Goal: Task Accomplishment & Management: Use online tool/utility

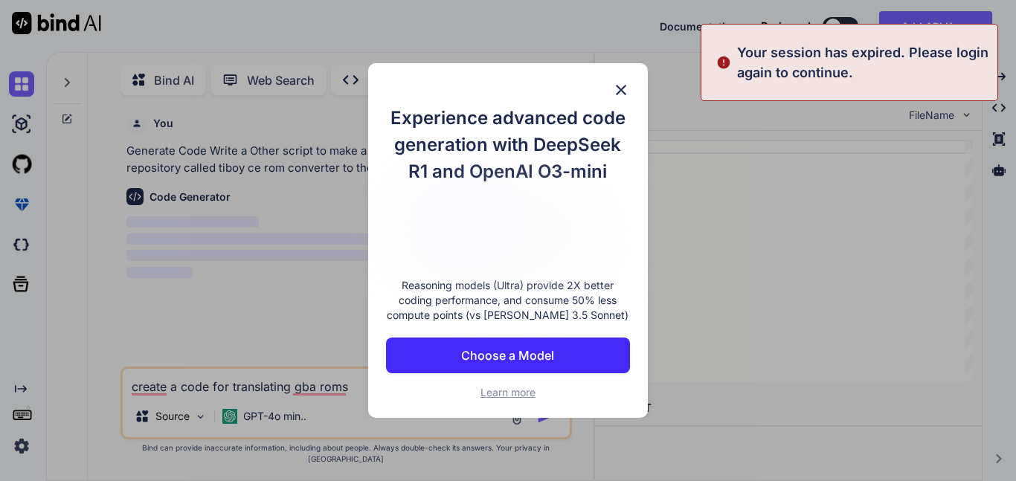
scroll to position [6, 0]
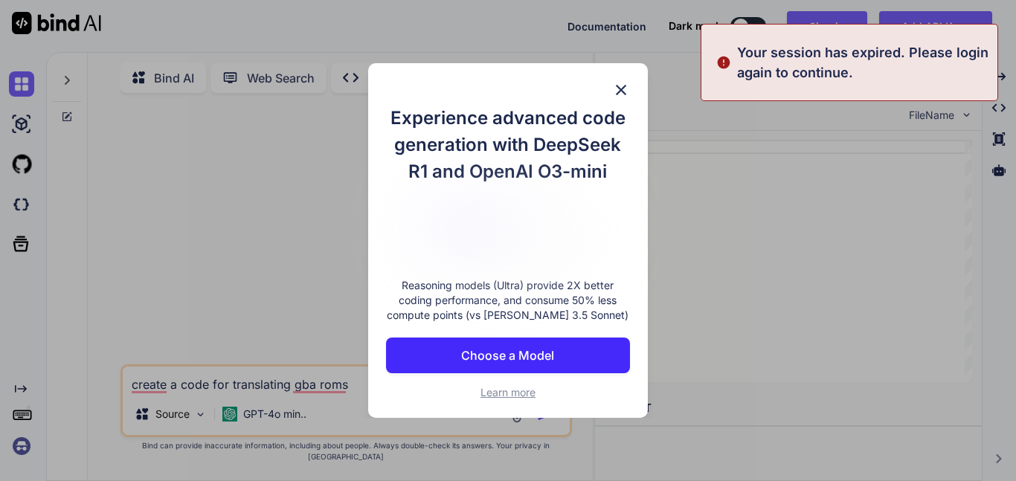
type textarea "x"
click at [620, 97] on img at bounding box center [621, 90] width 18 height 18
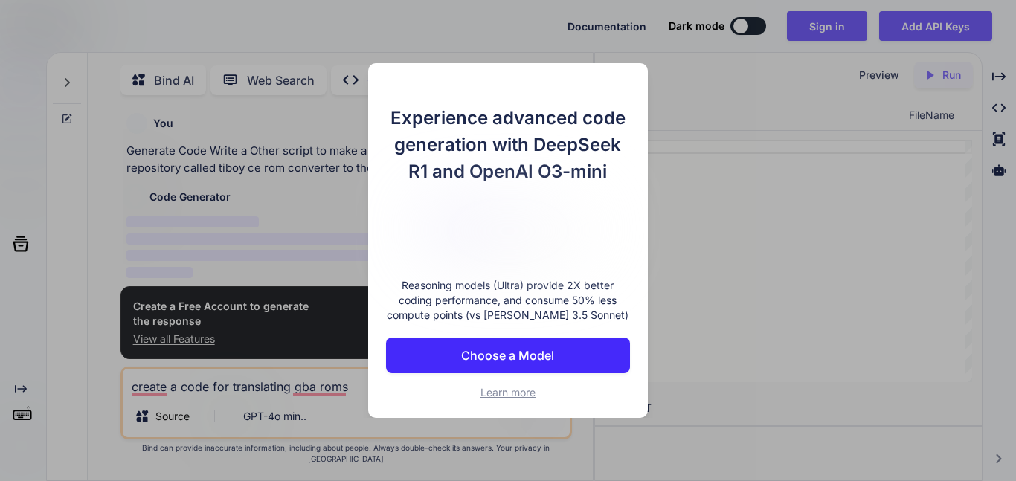
scroll to position [6, 0]
click at [556, 354] on button "Choose a Model" at bounding box center [508, 356] width 244 height 36
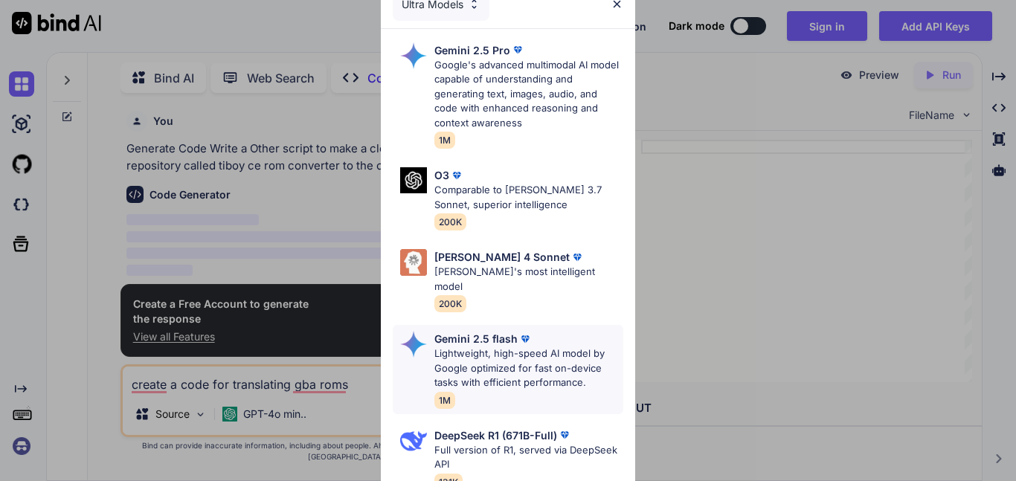
type textarea "x"
click at [620, 2] on img at bounding box center [617, 4] width 13 height 13
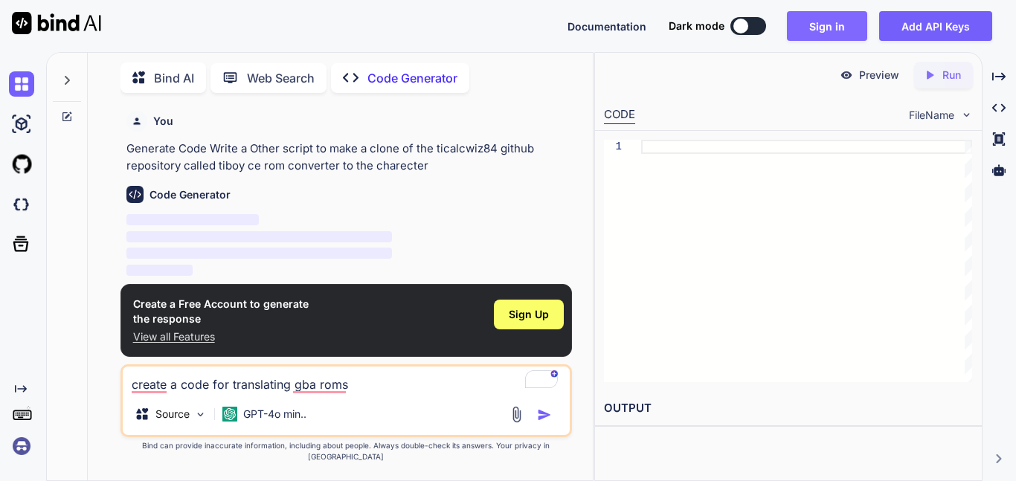
click at [838, 24] on button "Sign in" at bounding box center [827, 26] width 80 height 30
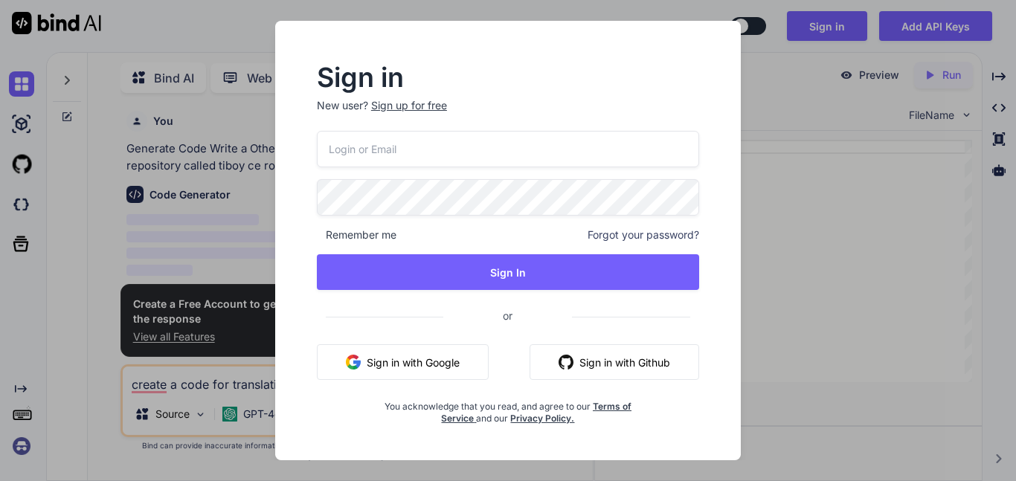
type input "wasup7788@outlook.com"
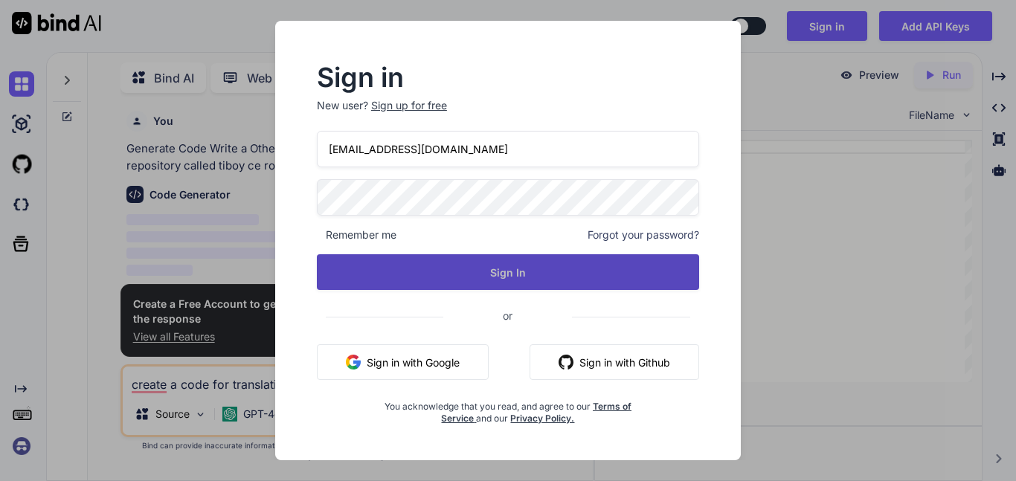
click at [492, 275] on button "Sign In" at bounding box center [508, 272] width 382 height 36
click at [438, 268] on button "Sign In" at bounding box center [508, 272] width 382 height 36
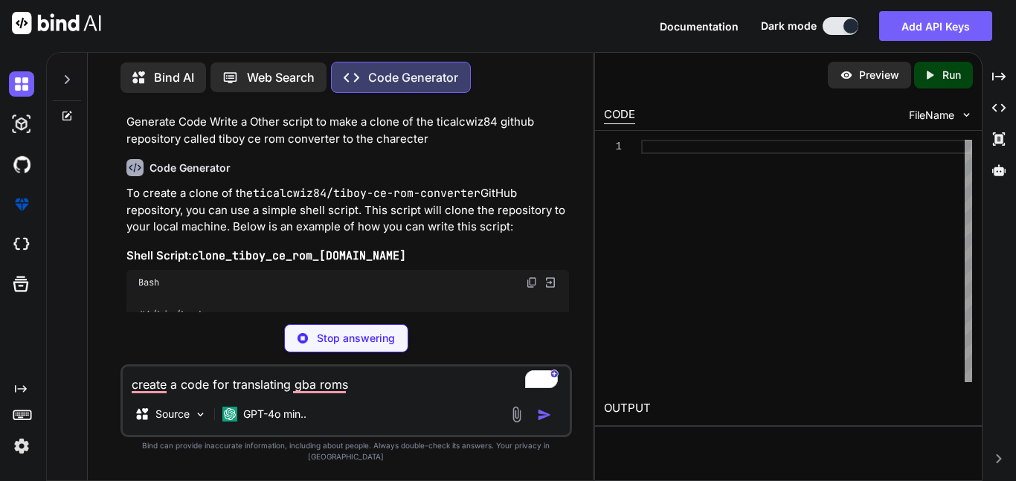
scroll to position [28, 0]
type textarea "x"
type textarea "# Check if the clone was successful if [ $? -eq 0 ]; then echo "Repository clon…"
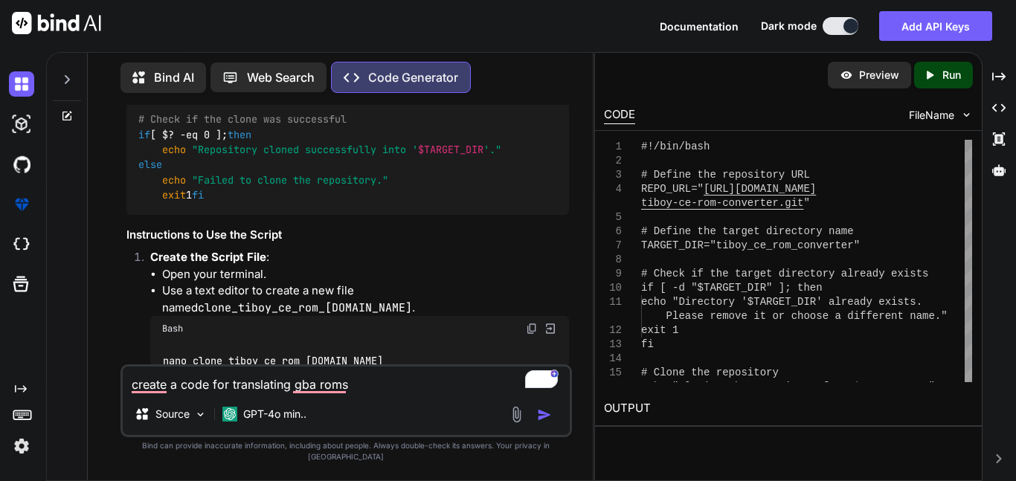
scroll to position [413, 0]
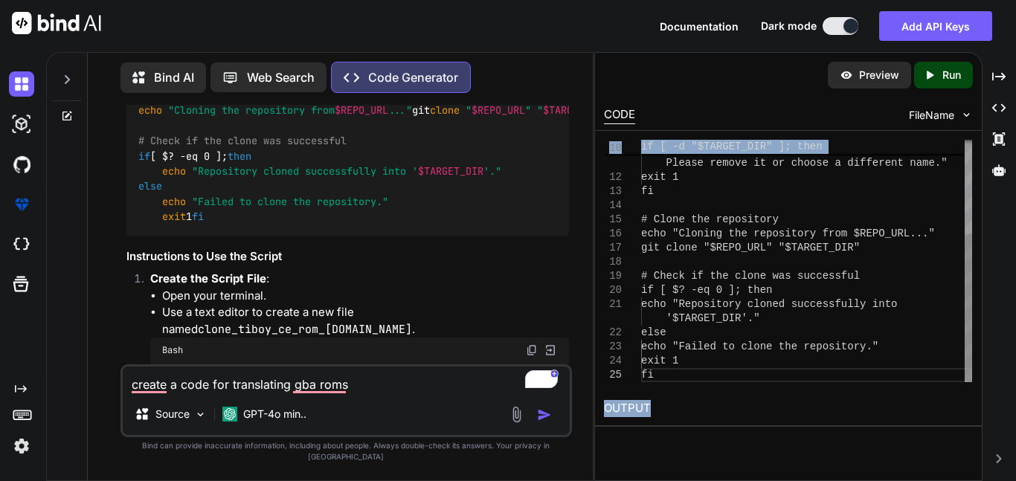
drag, startPoint x: 803, startPoint y: 424, endPoint x: 806, endPoint y: 353, distance: 70.7
click at [806, 353] on div "Preview Created with Pixso. Run CODE FileName 10 11 12 13 14 15 16 17 18 19 20 …" at bounding box center [788, 244] width 387 height 383
click at [803, 421] on h2 "OUTPUT" at bounding box center [788, 408] width 387 height 35
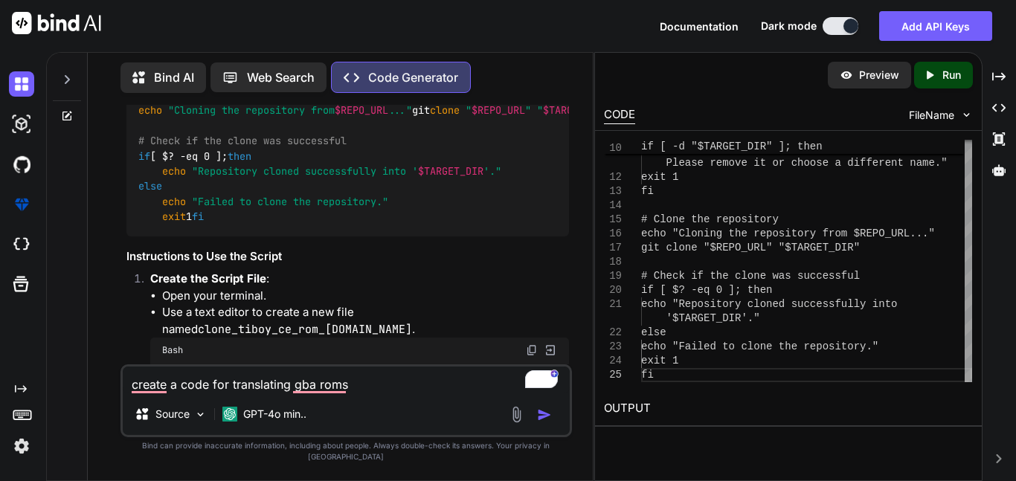
click at [937, 80] on icon "Created with Pixso." at bounding box center [932, 74] width 19 height 13
type textarea "x"
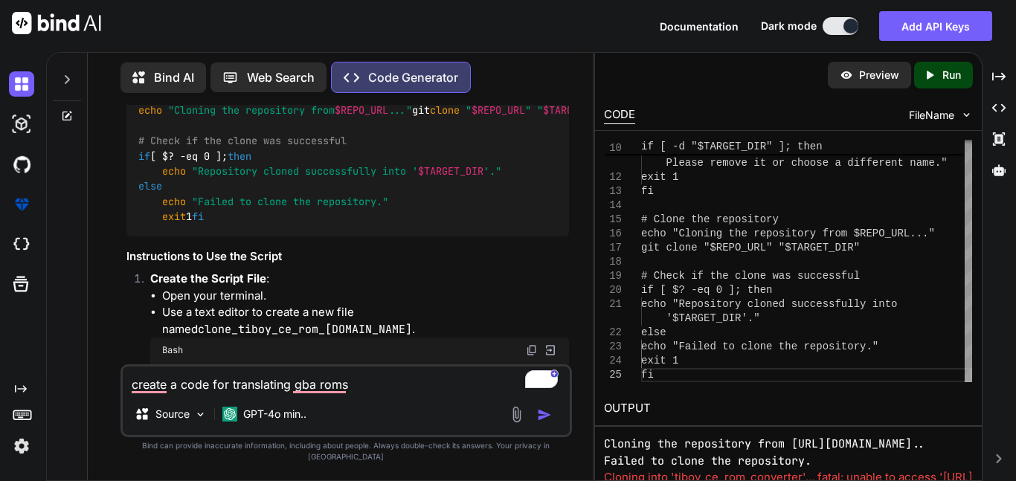
scroll to position [0, 0]
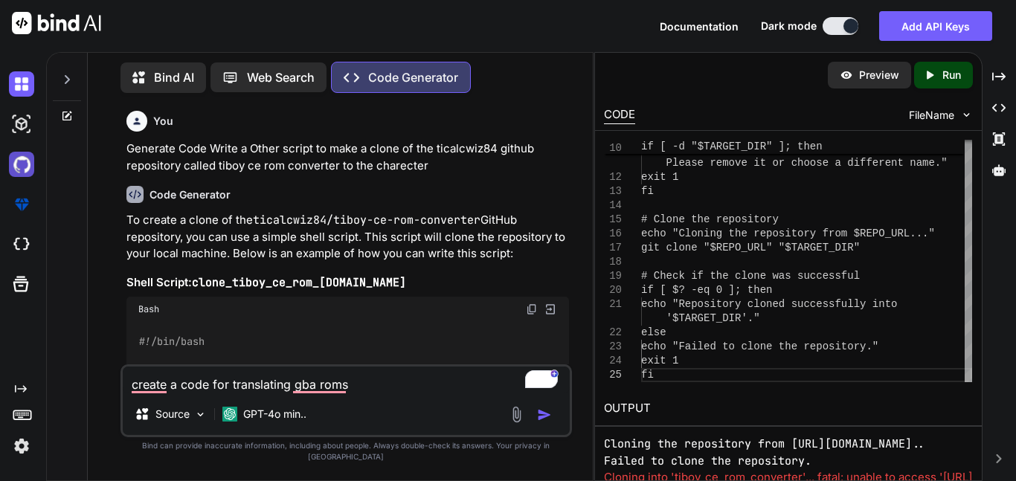
click at [30, 166] on img at bounding box center [21, 164] width 25 height 25
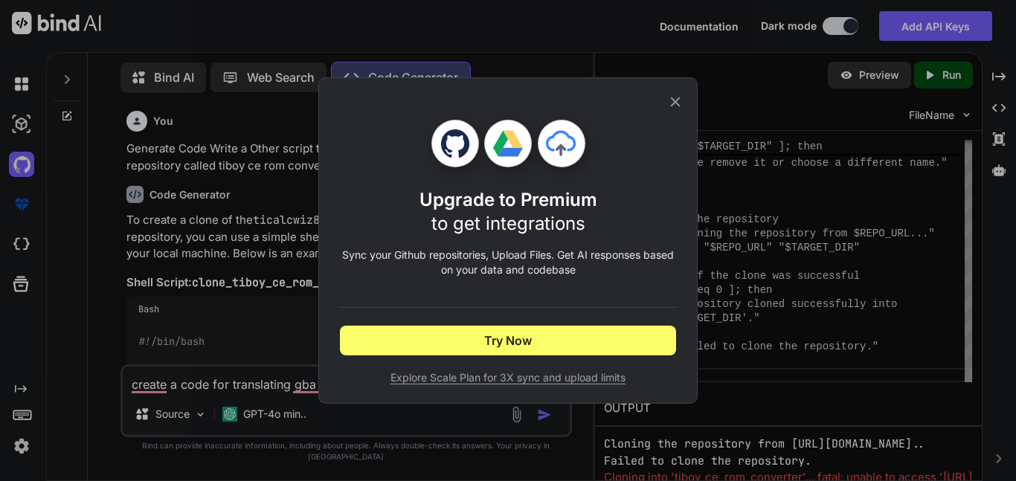
click at [677, 106] on icon at bounding box center [675, 102] width 16 height 16
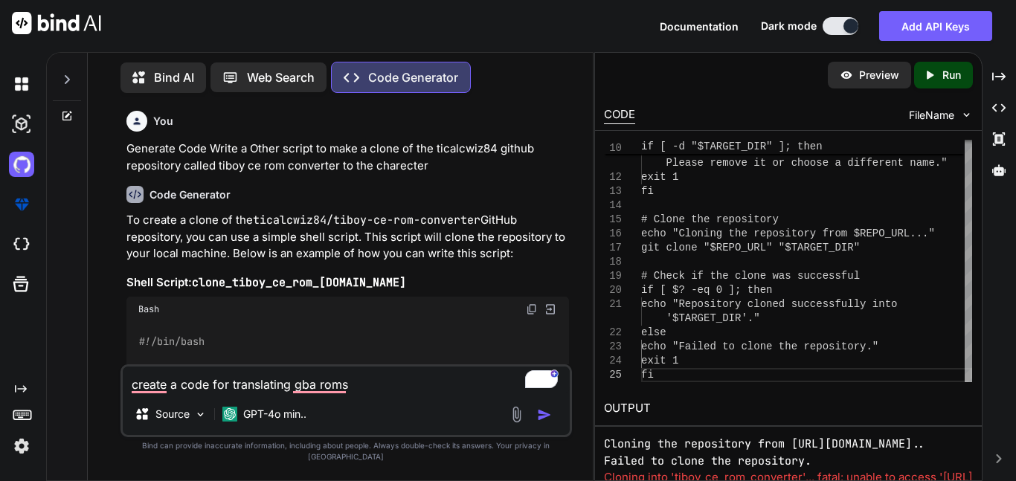
click at [679, 24] on span "Documentation" at bounding box center [699, 26] width 79 height 13
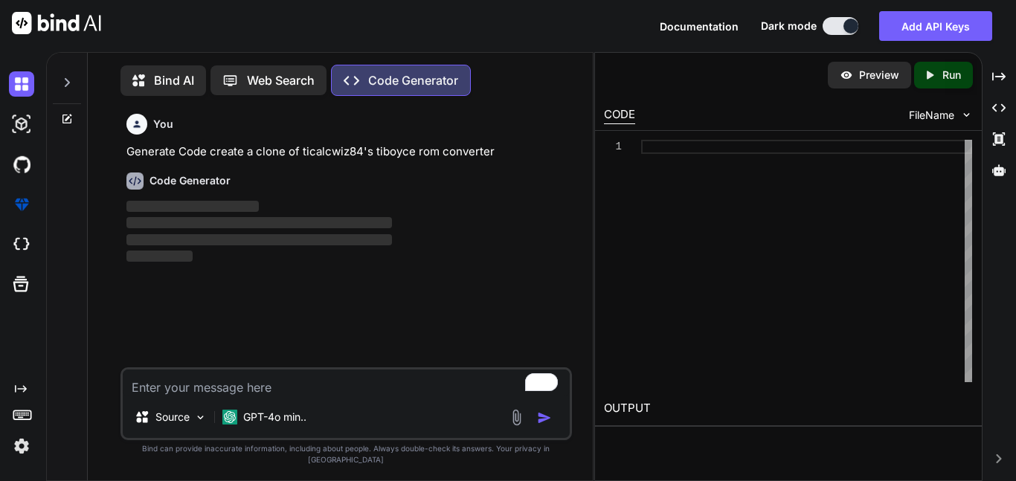
scroll to position [7, 0]
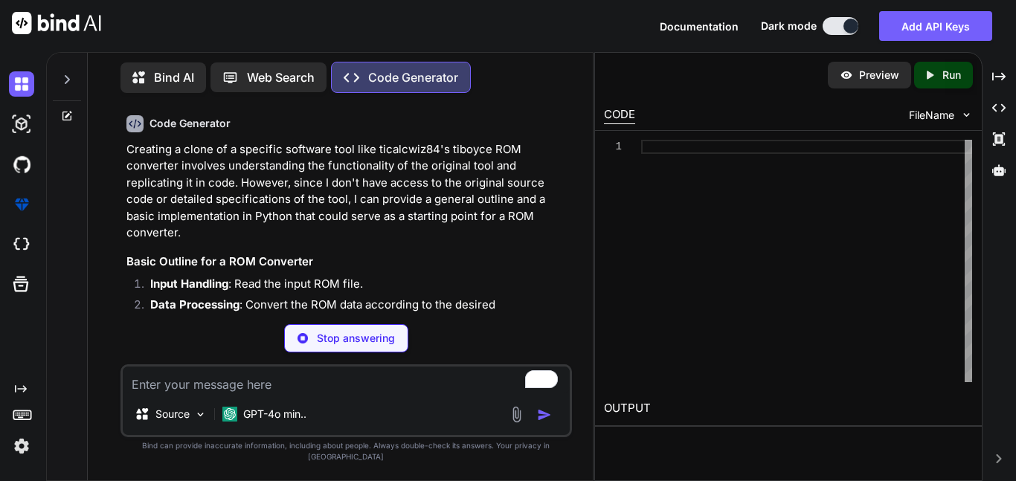
scroll to position [70, 0]
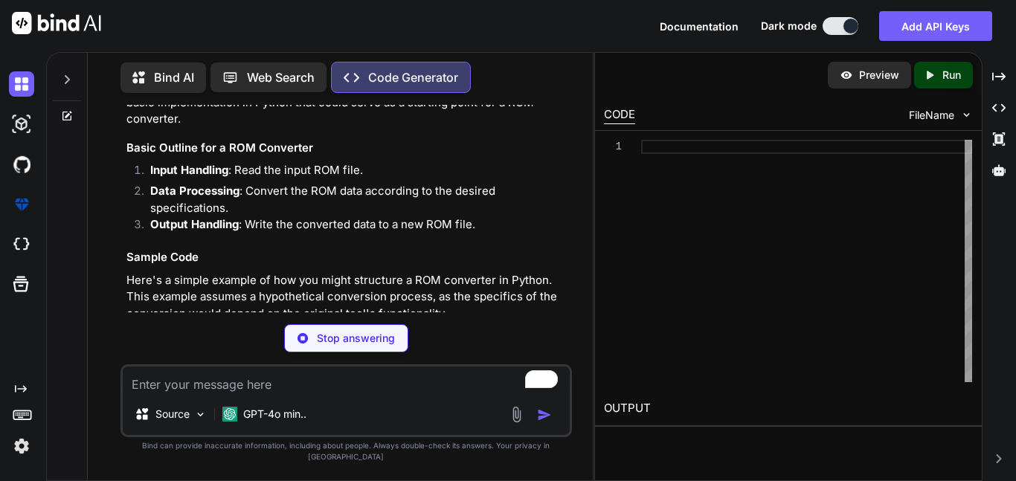
type textarea "x"
type textarea "if __name__ == "__main__": input_rom = "input.rom" # Replace with your input RO…"
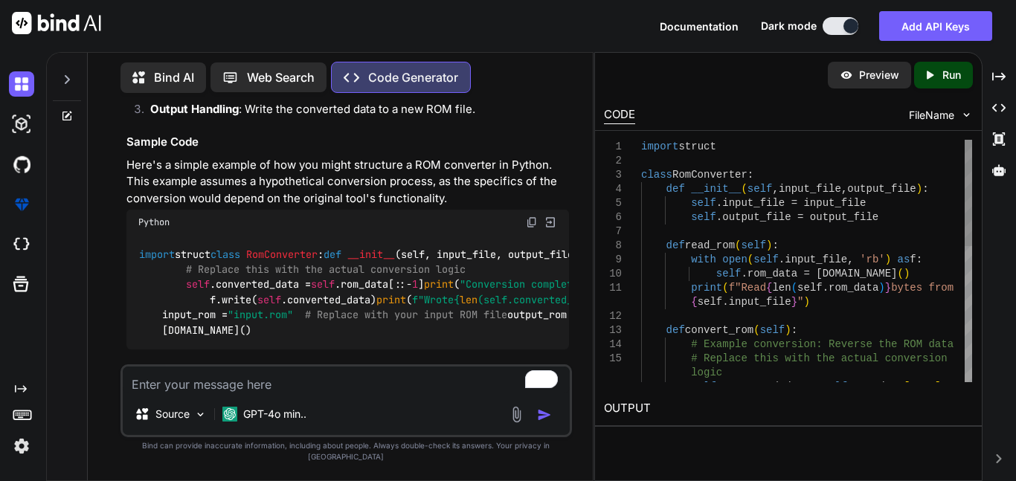
type textarea "x"
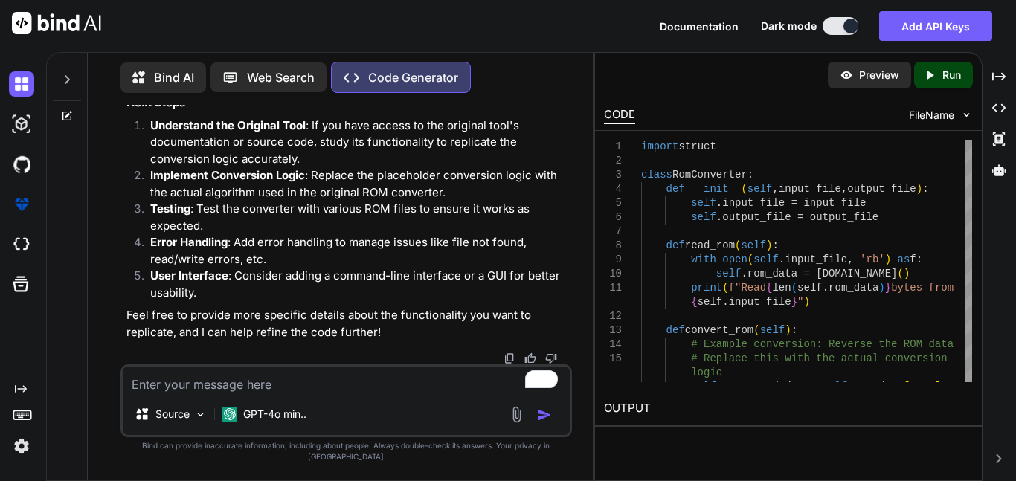
scroll to position [1136, 0]
click at [271, 388] on textarea "To enrich screen reader interactions, please activate Accessibility in Grammarl…" at bounding box center [346, 380] width 447 height 27
click at [324, 392] on textarea "To enrich screen reader interactions, please activate Accessibility in Grammarl…" at bounding box center [346, 380] width 447 height 27
type textarea "c"
type textarea "x"
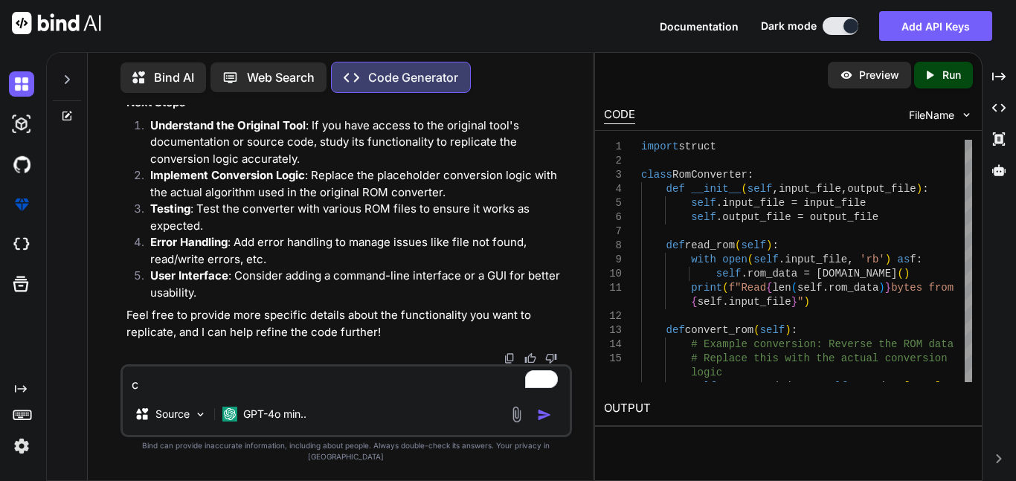
type textarea "cr"
type textarea "x"
type textarea "cre"
type textarea "x"
type textarea "crea"
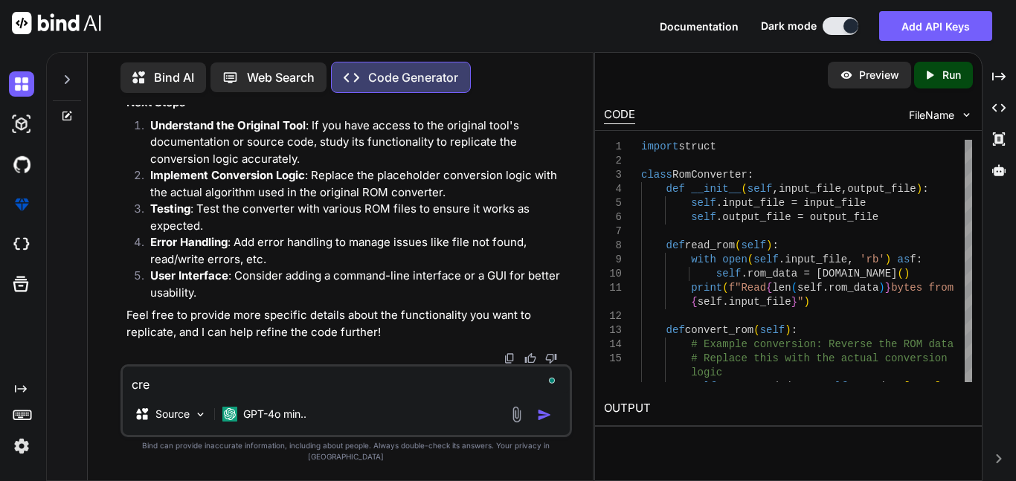
type textarea "x"
type textarea "creat"
type textarea "x"
type textarea "create"
type textarea "x"
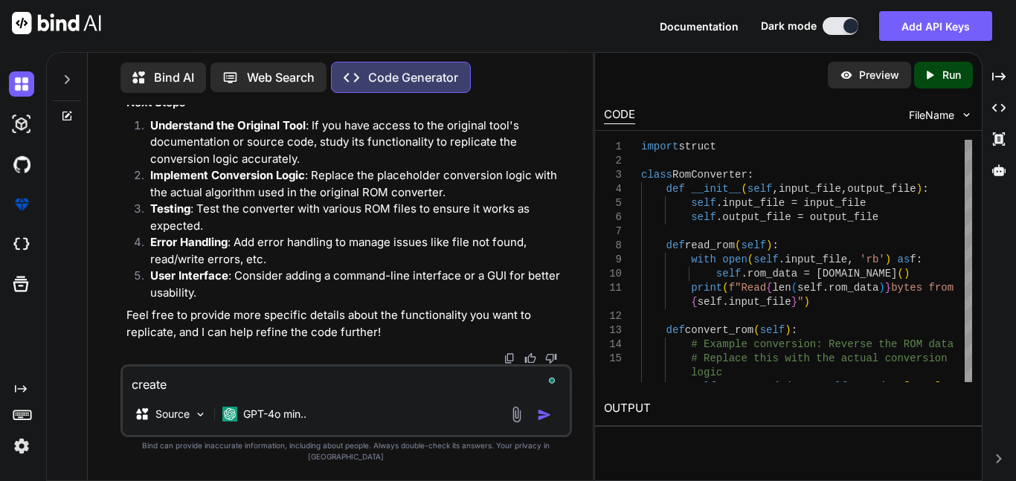
type textarea "create"
type textarea "x"
type textarea "create a"
type textarea "x"
type textarea "create a"
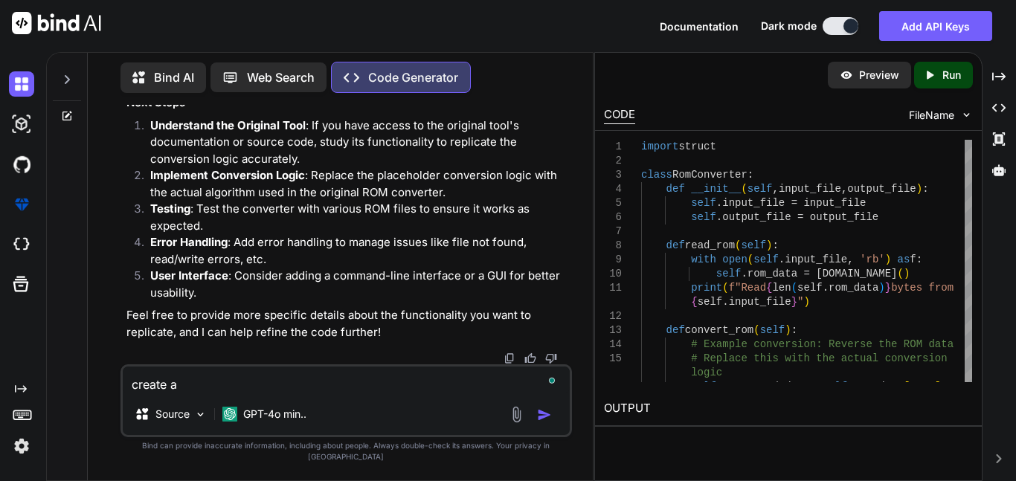
type textarea "x"
type textarea "create a f"
type textarea "x"
type textarea "create a fu"
type textarea "x"
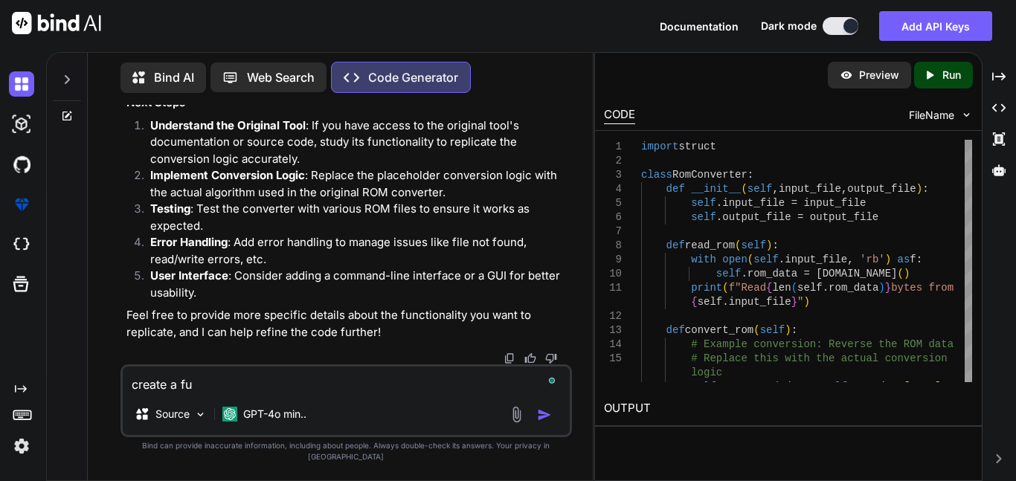
type textarea "create a ful"
type textarea "x"
type textarea "create a full"
type textarea "x"
type textarea "create a fully"
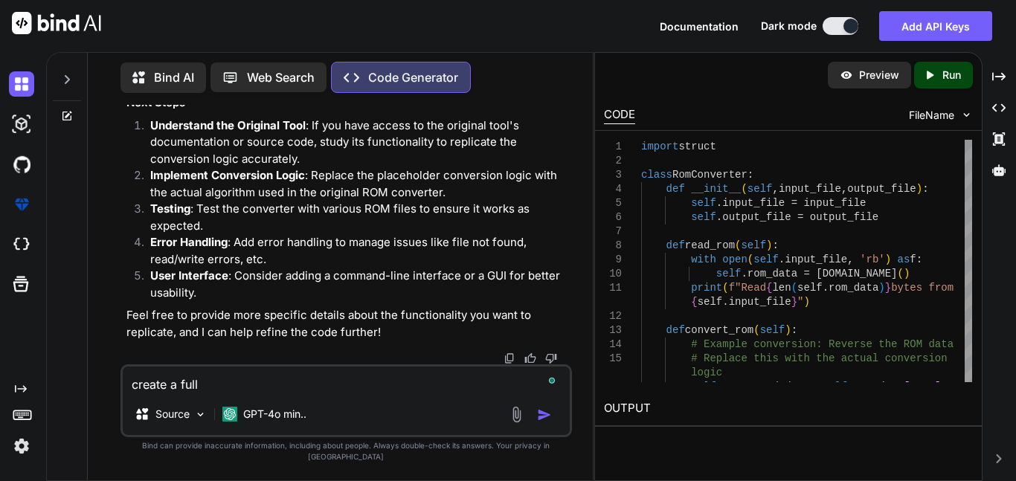
type textarea "x"
type textarea "create a fully"
type textarea "x"
type textarea "create a fully c"
type textarea "x"
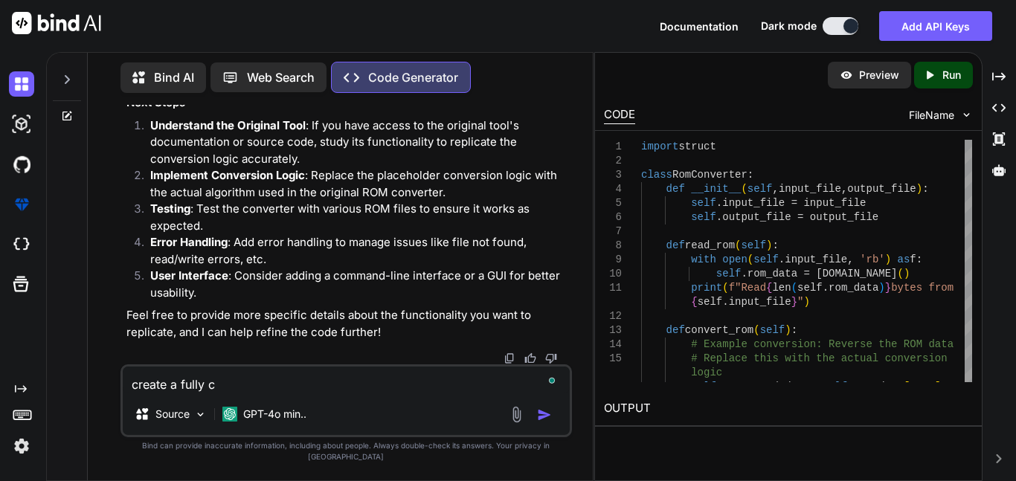
type textarea "create a fully cu"
type textarea "x"
type textarea "create a fully cus"
type textarea "x"
type textarea "create a fully cust"
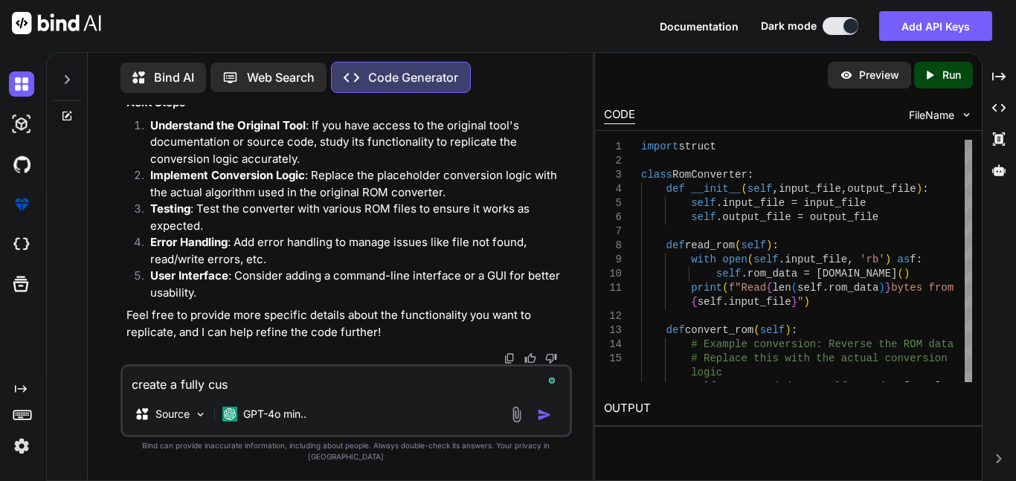
type textarea "x"
type textarea "create a fully custo"
type textarea "x"
type textarea "create a fully custom"
type textarea "x"
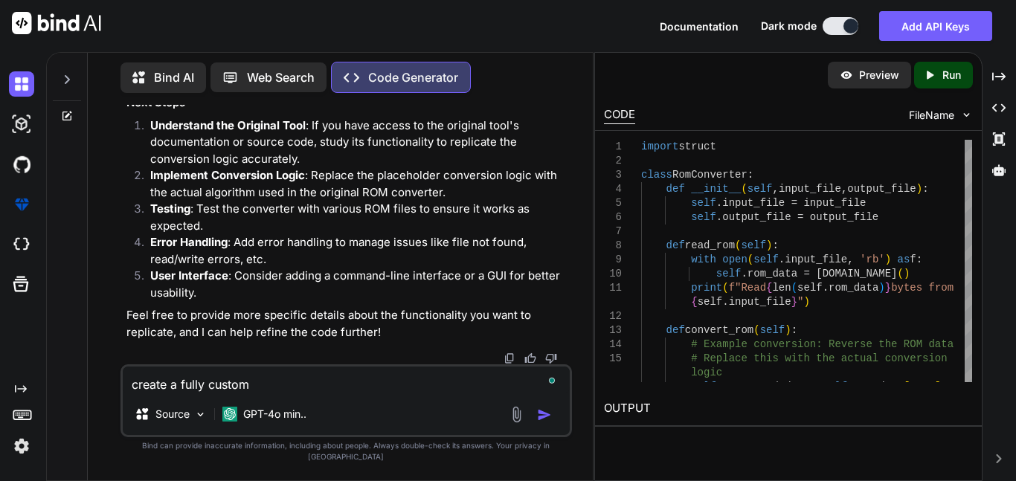
type textarea "create a fully custom"
type textarea "x"
type textarea "create a fully custom v"
type textarea "x"
type textarea "create a fully custom"
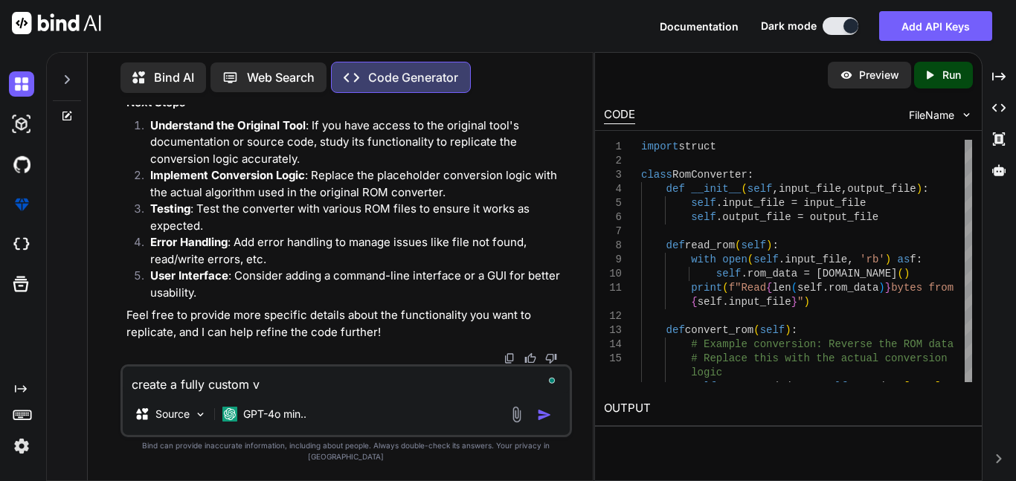
type textarea "x"
type textarea "create a fully custom c"
type textarea "x"
type textarea "create a fully custom co"
type textarea "x"
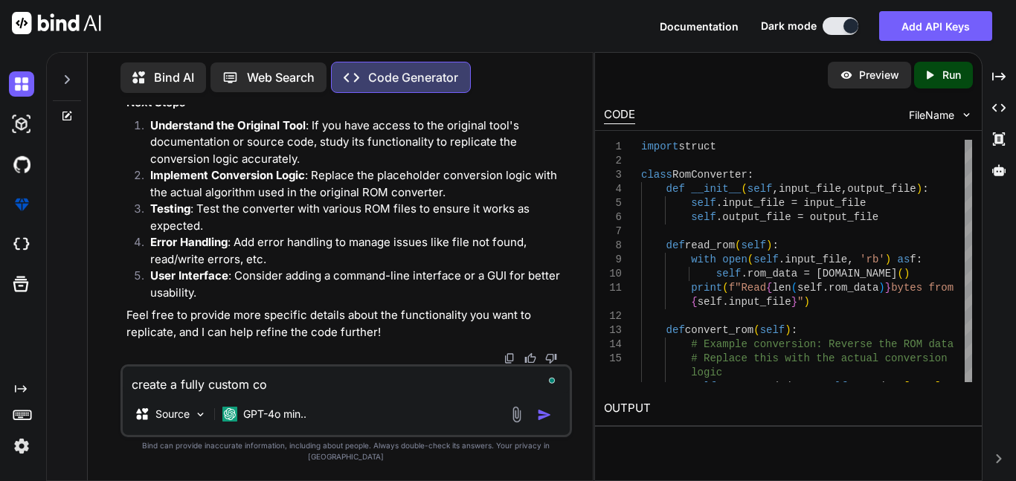
type textarea "create a fully custom coo"
type textarea "x"
type textarea "create a fully custom cool"
type textarea "x"
type textarea "create a fully custom cool"
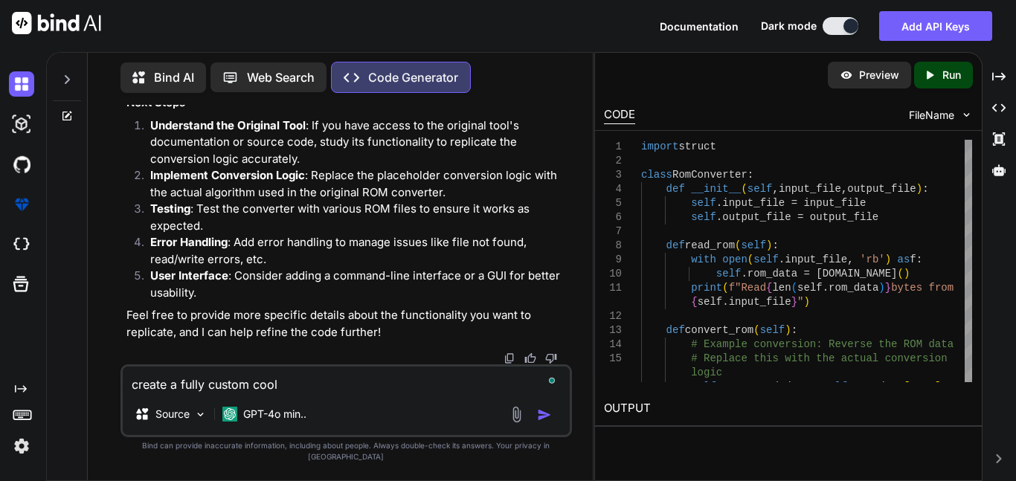
type textarea "x"
type textarea "create a fully custom cool l"
type textarea "x"
type textarea "create a fully custom cool lo"
type textarea "x"
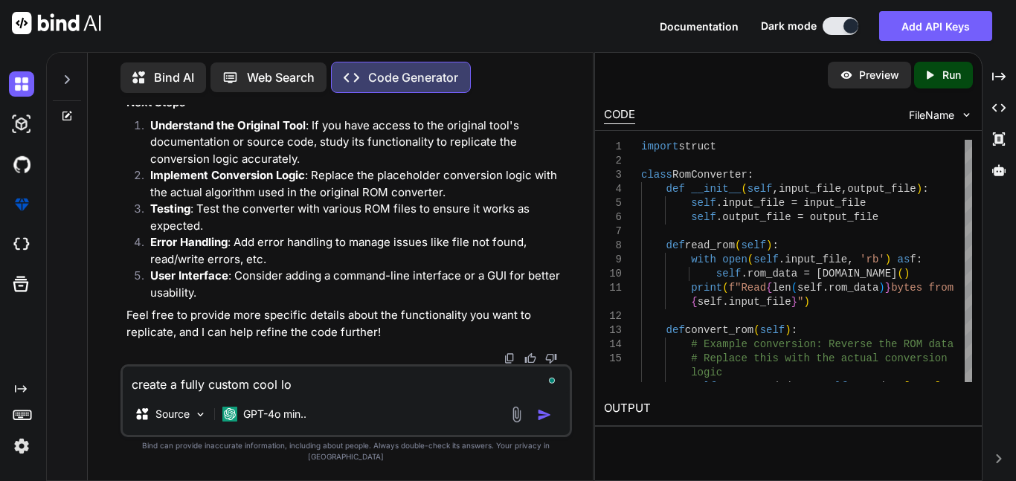
type textarea "create a fully custom cool loo"
type textarea "x"
type textarea "create a fully custom cool looo"
type textarea "x"
type textarea "create a fully custom cool loook"
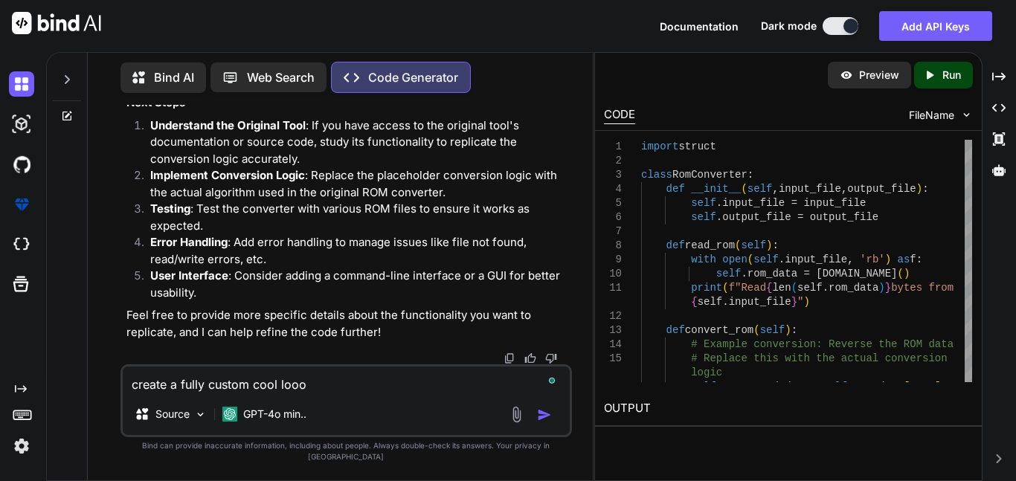
type textarea "x"
type textarea "create a fully custom cool loooki"
type textarea "x"
type textarea "create a fully custom cool loookin"
type textarea "x"
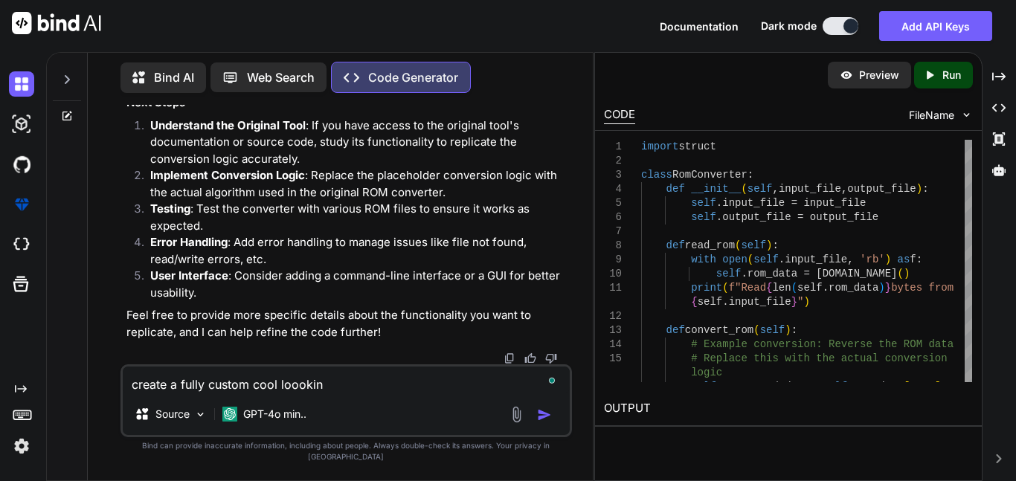
type textarea "create a fully custom cool loooking"
type textarea "x"
type textarea "create a fully custom cool loooking"
type textarea "x"
type textarea "create a fully custom cool loooking v"
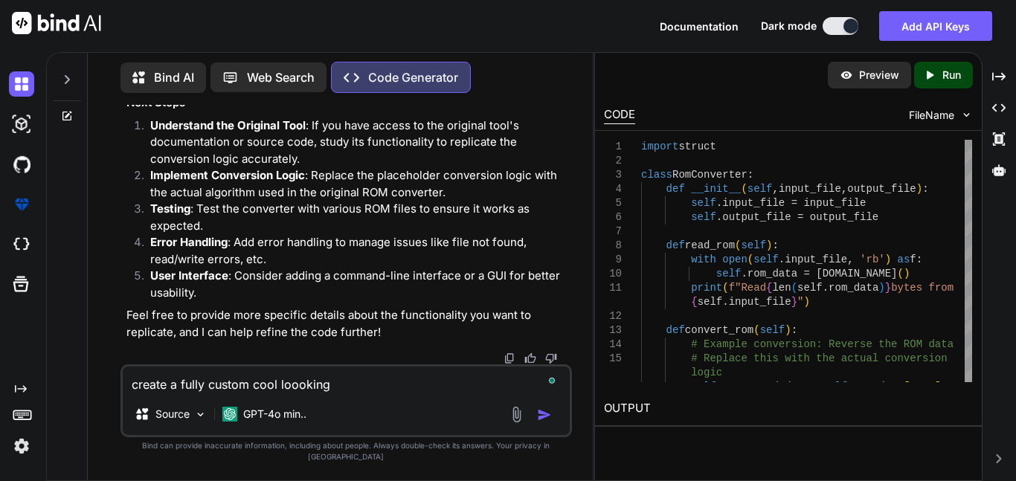
type textarea "x"
type textarea "create a fully custom cool loooking ve"
type textarea "x"
type textarea "create a fully custom cool loooking ver"
type textarea "x"
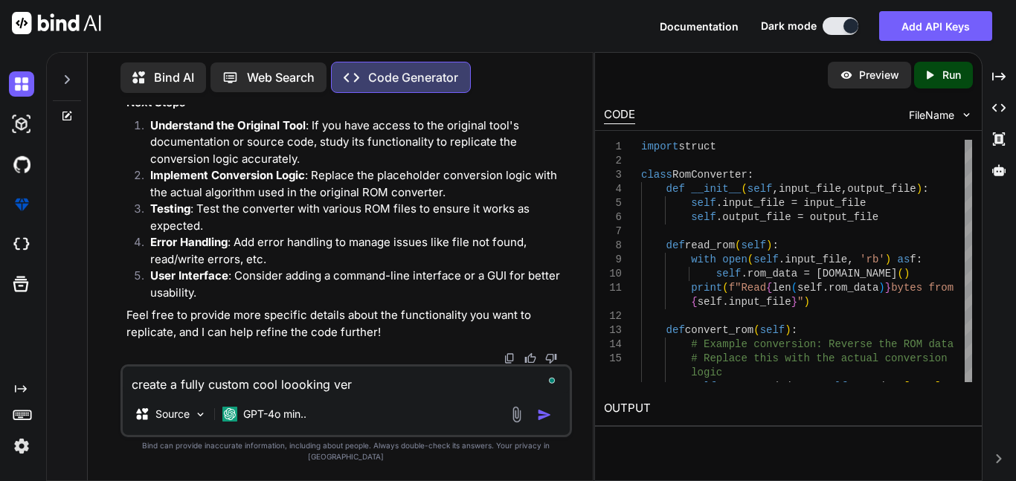
type textarea "create a fully custom cool loooking vers"
type textarea "x"
type textarea "create a fully custom cool loooking versi"
type textarea "x"
type textarea "create a fully custom cool loooking versio"
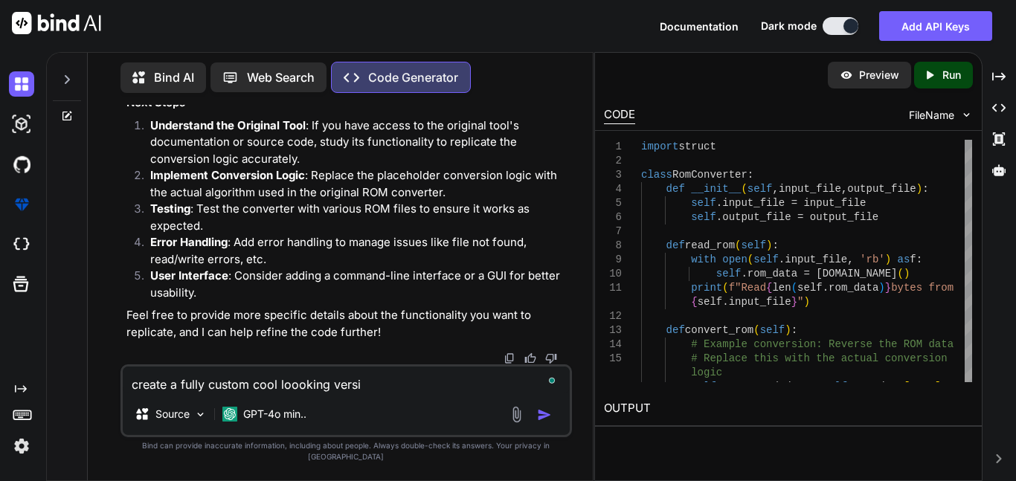
type textarea "x"
type textarea "create a fully custom cool loooking version"
type textarea "x"
type textarea "create a fully custom cool loooking version"
type textarea "x"
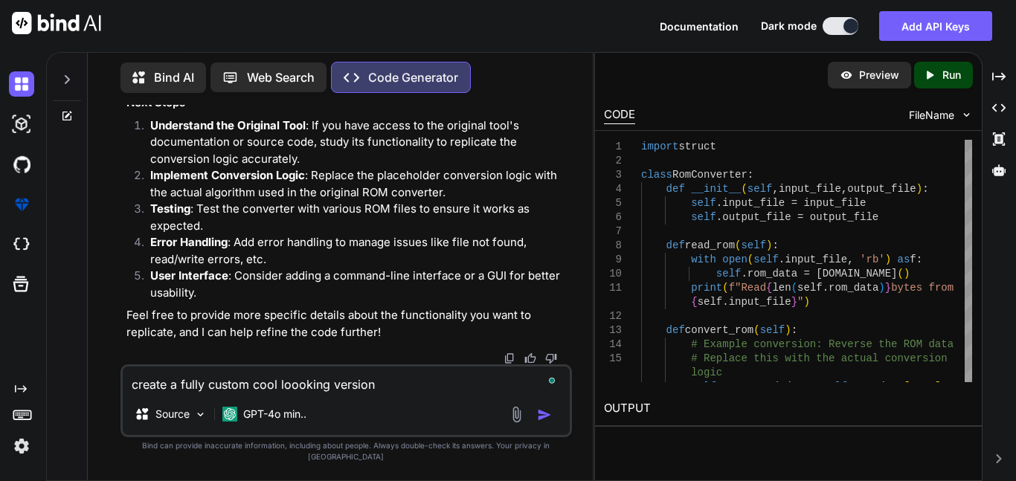
type textarea "create a fully custom cool loooking version o"
type textarea "x"
type textarea "create a fully custom cool loooking version of"
type textarea "x"
type textarea "create a fully custom cool loooking version of"
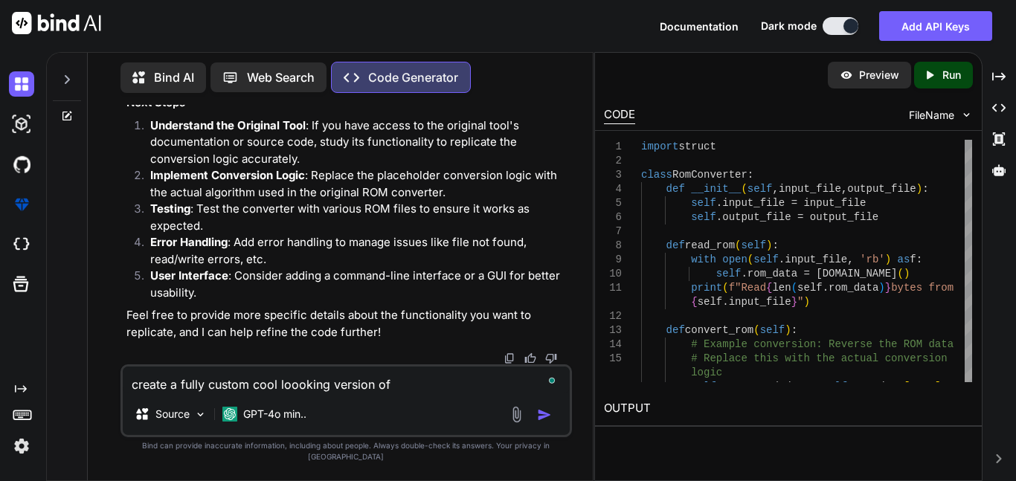
type textarea "x"
type textarea "create a fully custom cool loooking version of t"
type textarea "x"
type textarea "create a fully custom cool loooking version of th"
type textarea "x"
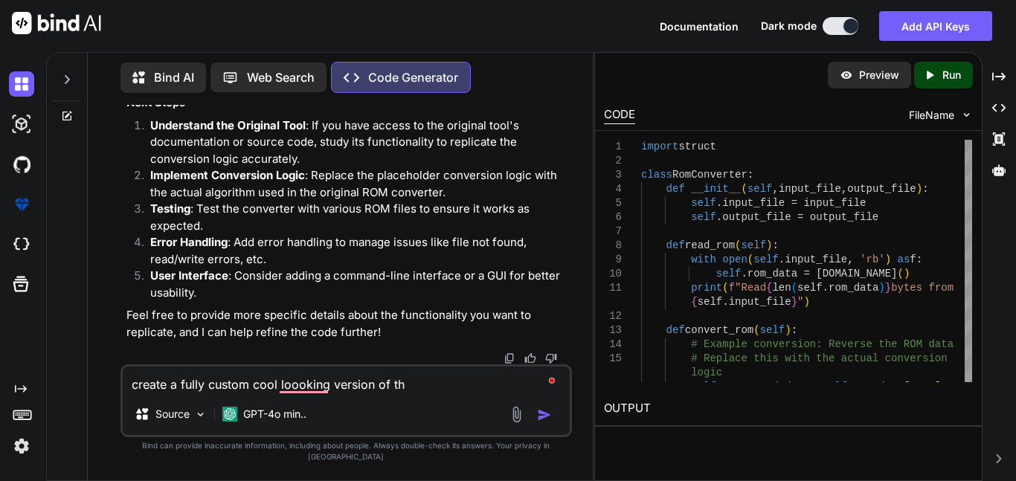
type textarea "create a fully custom cool loooking version of thi"
type textarea "x"
type textarea "create a fully custom cool loooking version of this"
type textarea "x"
type textarea "create a fully custom cool loooking version of this"
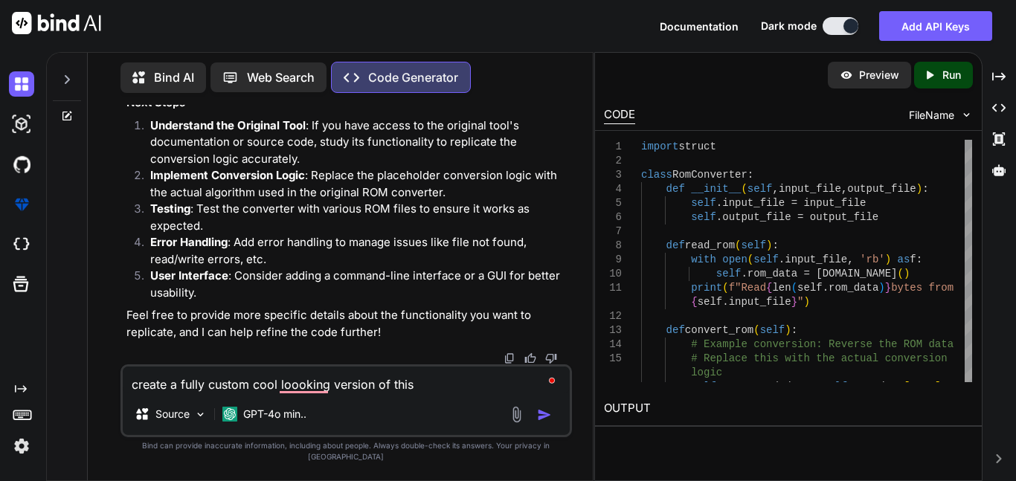
type textarea "x"
type textarea "create a fully custom cool loooking version of this t"
type textarea "x"
type textarea "create a fully custom cool loooking version of this to"
type textarea "x"
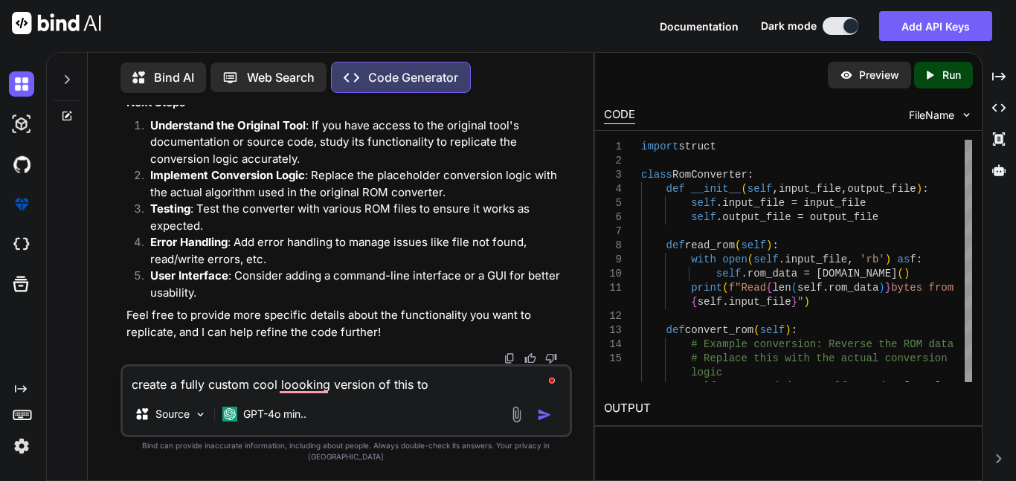
type textarea "create a fully custom cool loooking version of this tol"
type textarea "x"
type textarea "create a fully custom cool loooking version of this to"
type textarea "x"
type textarea "create a fully custom cool loooking version of this too"
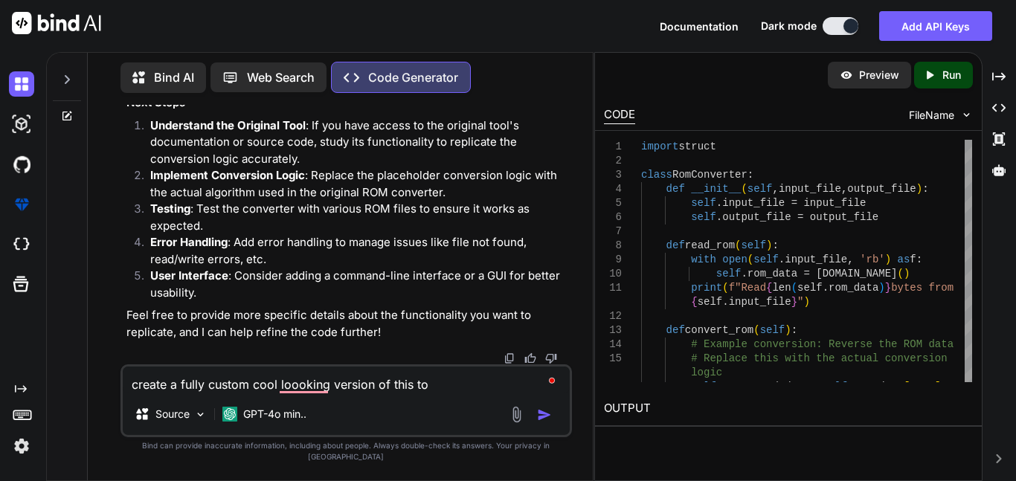
type textarea "x"
type textarea "create a fully custom cool loooking version of this tool"
type textarea "x"
type textarea "create a fully custom cool loooking version of this tool"
type textarea "x"
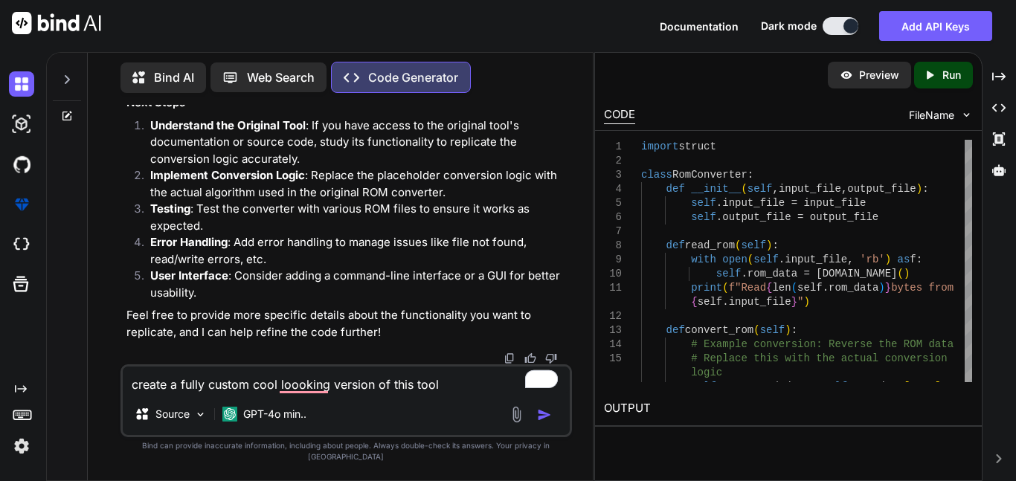
type textarea "create a fully custom cool loooking version of this tool b"
type textarea "x"
type textarea "create a fully custom cool loooking version of this tool bu"
type textarea "x"
type textarea "create a fully custom cool loooking version of this tool but"
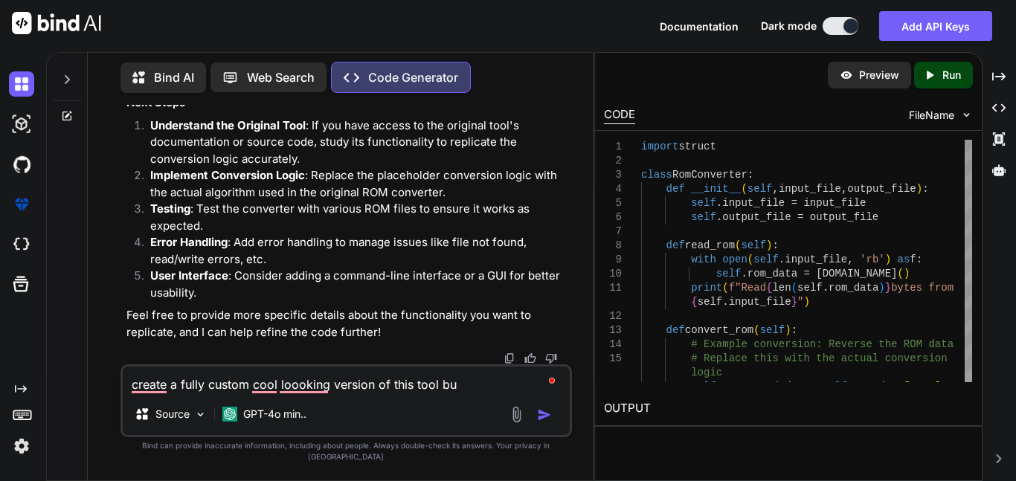
type textarea "x"
type textarea "create a fully custom cool loooking version of this tool but"
type textarea "x"
type textarea "create a fully custom cool loooking version of this tool but c"
type textarea "x"
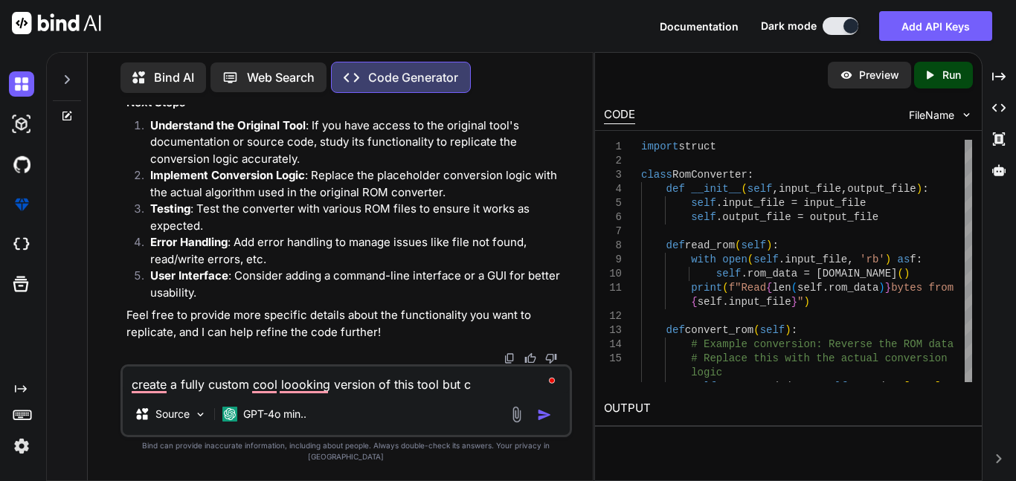
type textarea "create a fully custom cool loooking version of this tool but co"
type textarea "x"
type textarea "create a fully custom cool loooking version of this tool but cop"
type textarea "x"
type textarea "create a fully custom cool loooking version of this tool but [PERSON_NAME]"
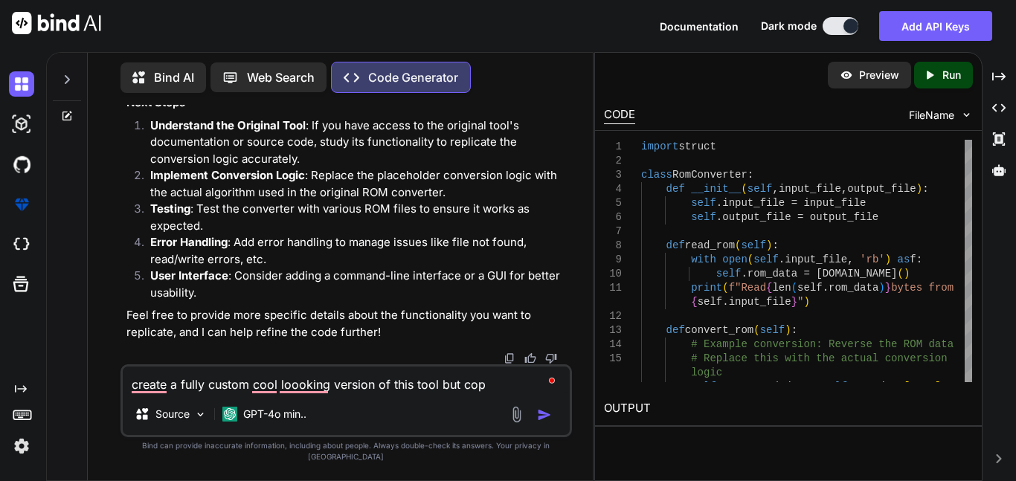
type textarea "x"
type textarea "create a fully custom cool loooking version of this tool but coppy"
type textarea "x"
type textarea "create a fully custom cool loooking version of this tool but coppy"
type textarea "x"
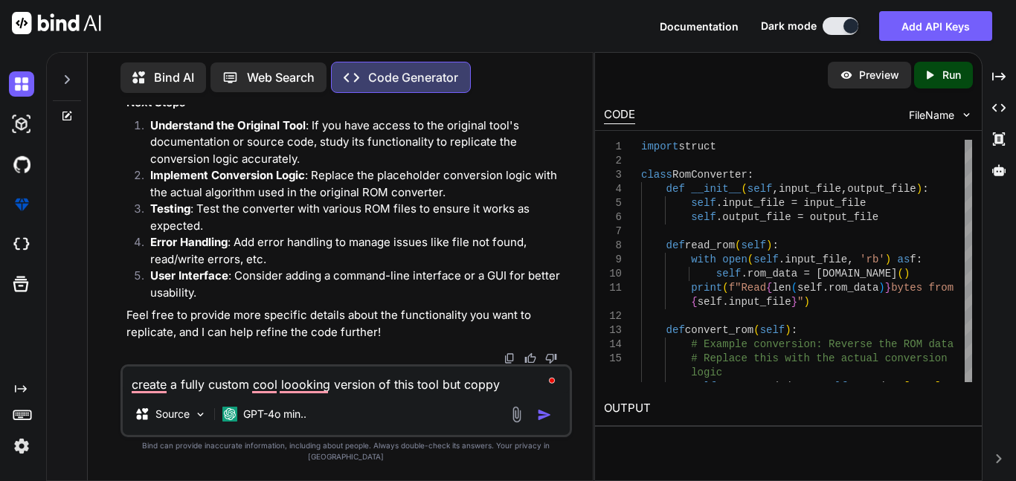
type textarea "create a fully custom cool loooking version of this tool but coppy i"
type textarea "x"
type textarea "create a fully custom cool loooking version of this tool but coppy it"
type textarea "x"
type textarea "create a fully custom cool loooking version of this tool but coppy its"
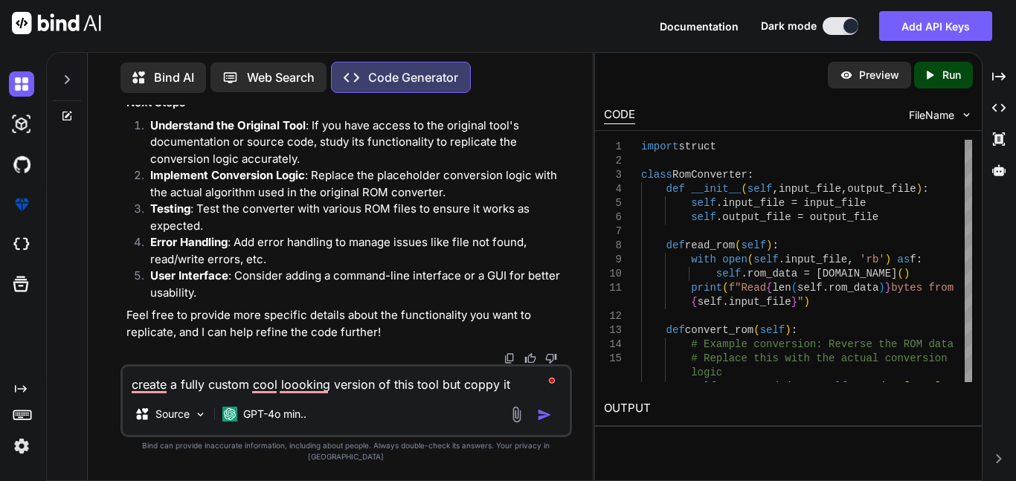
type textarea "x"
type textarea "create a fully custom cool loooking version of this tool but coppy its"
type textarea "x"
type textarea "create a fully custom cool loooking version of this tool but coppy its f"
type textarea "x"
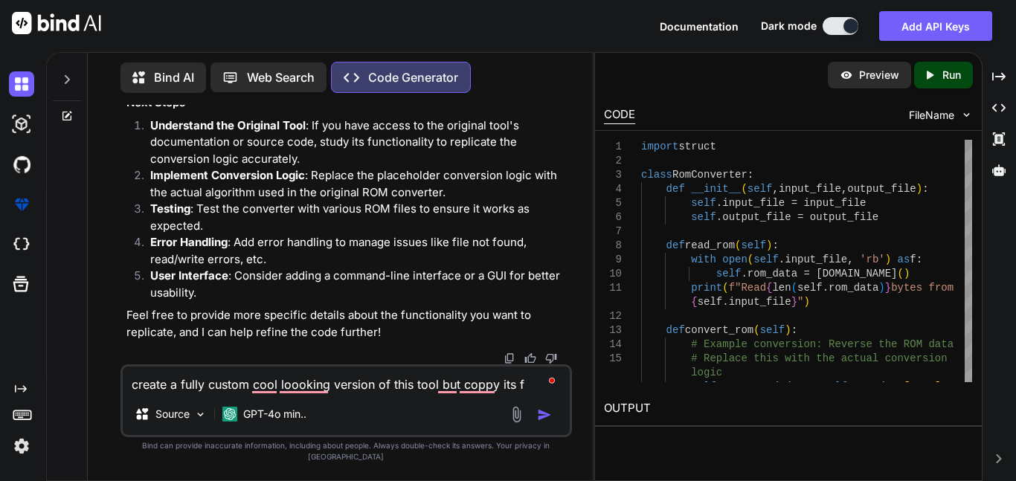
type textarea "create a fully custom cool loooking version of this tool but coppy its fe"
type textarea "x"
type textarea "create a fully custom cool loooking version of this tool but coppy its fea"
type textarea "x"
type textarea "create a fully custom cool loooking version of this tool but coppy its feat"
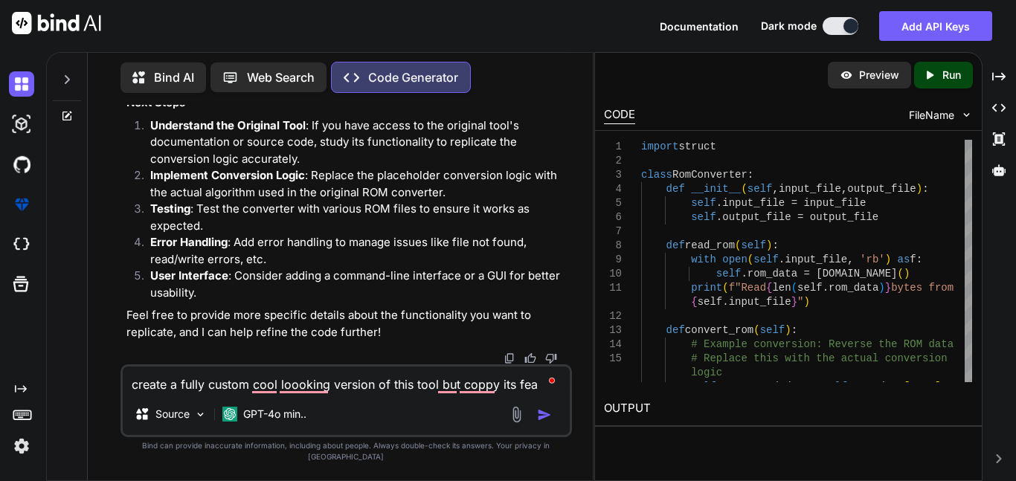
type textarea "x"
type textarea "create a fully custom cool loooking version of this tool but coppy its featu"
type textarea "x"
type textarea "create a fully custom cool loooking version of this tool but coppy its featur"
type textarea "x"
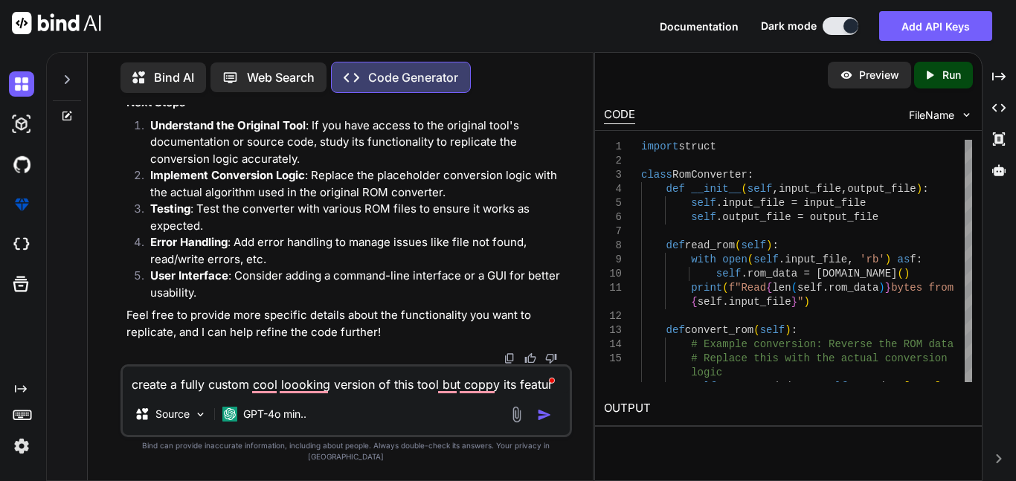
type textarea "create a fully custom cool loooking version of this tool but coppy its feature"
type textarea "x"
type textarea "create a fully custom cool loooking version of this tool but coppy its features"
type textarea "x"
type textarea "create a fully custom cool loooking version of this tool but coppy its features"
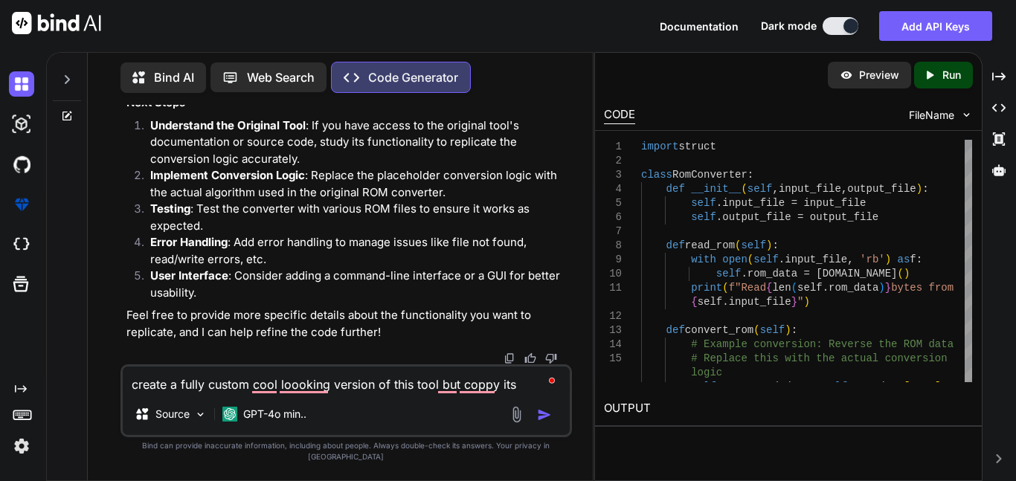
type textarea "x"
type textarea "create a fully custom cool loooking version of this tool but coppy its features…"
type textarea "x"
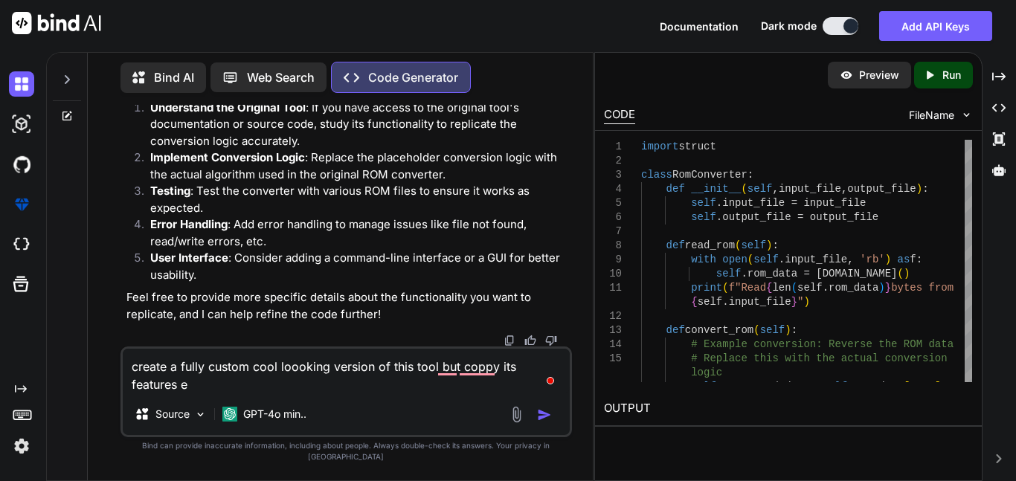
type textarea "create a fully custom cool loooking version of this tool but coppy its features…"
type textarea "x"
type textarea "create a fully custom cool loooking version of this tool but coppy its features…"
type textarea "x"
type textarea "create a fully custom cool loooking version of this tool but coppy its features…"
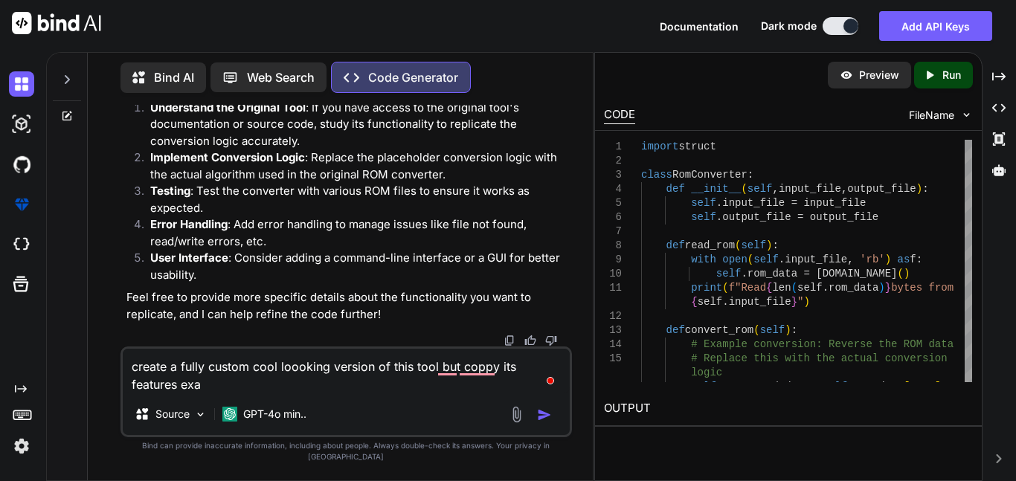
type textarea "x"
type textarea "create a fully custom cool loooking version of this tool but coppy its features…"
type textarea "x"
type textarea "create a fully custom cool loooking version of this tool but coppy its features…"
type textarea "x"
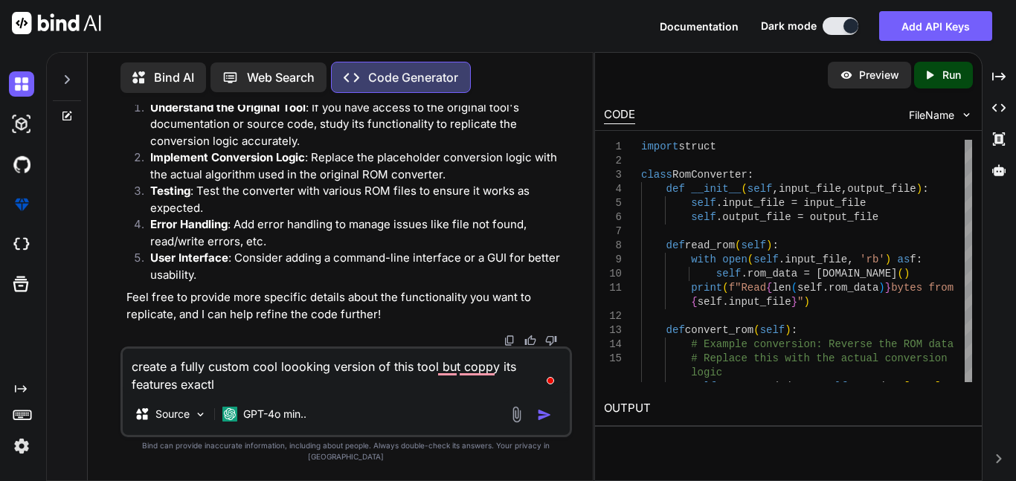
type textarea "create a fully custom cool loooking version of this tool but coppy its features…"
type textarea "x"
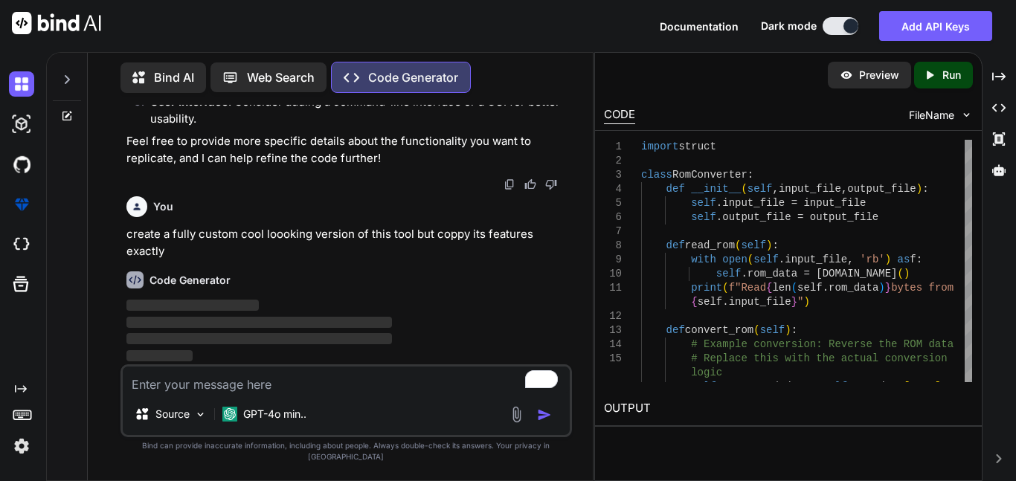
scroll to position [1310, 0]
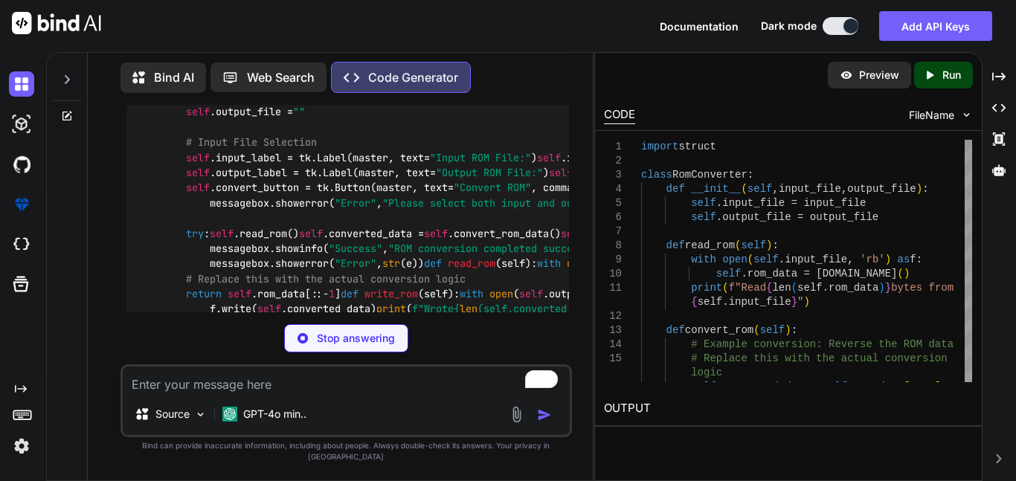
type textarea "x"
type textarea "bytes to {self.output_file}") if __name__ == "__main__": root = [DOMAIN_NAME]()…"
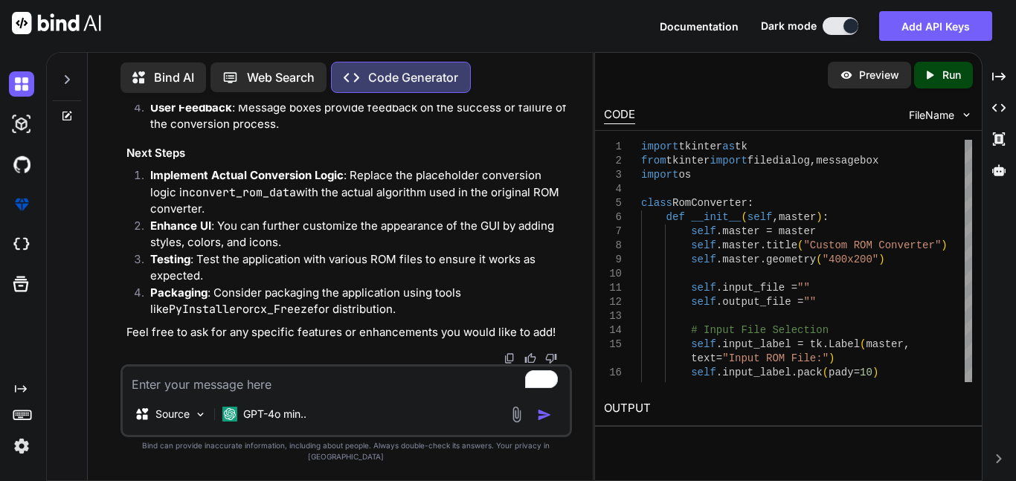
scroll to position [3165, 0]
click at [228, 394] on textarea "To enrich screen reader interactions, please activate Accessibility in Grammarl…" at bounding box center [346, 380] width 447 height 27
type textarea "e"
type textarea "x"
type textarea "en"
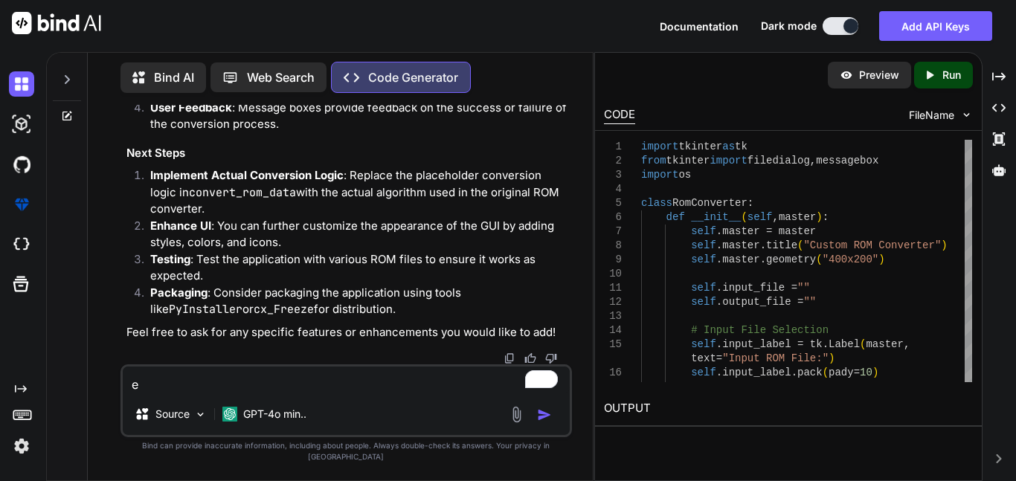
type textarea "x"
type textarea "enh"
type textarea "x"
type textarea "enha"
type textarea "x"
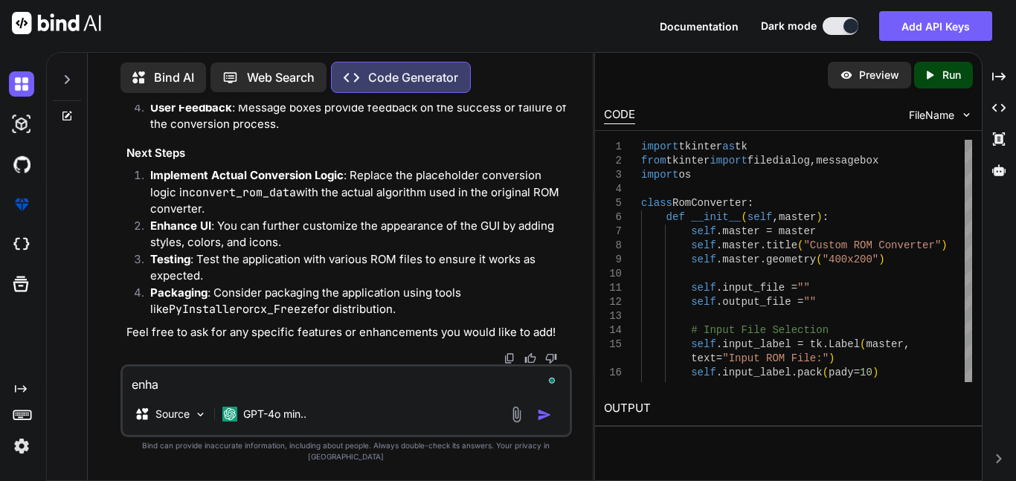
type textarea "enhan"
type textarea "x"
type textarea "enhanc"
type textarea "x"
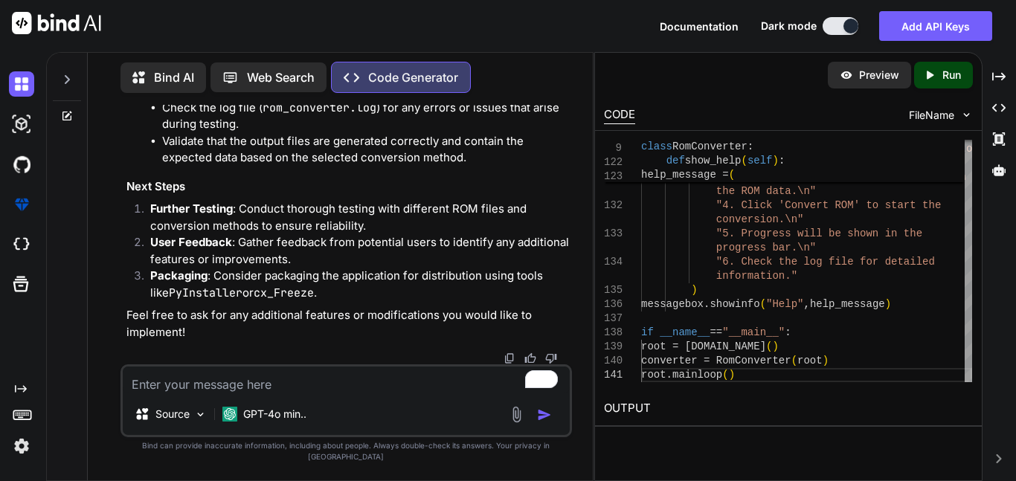
scroll to position [8308, 0]
click at [933, 75] on icon "Created with Pixso." at bounding box center [929, 74] width 13 height 13
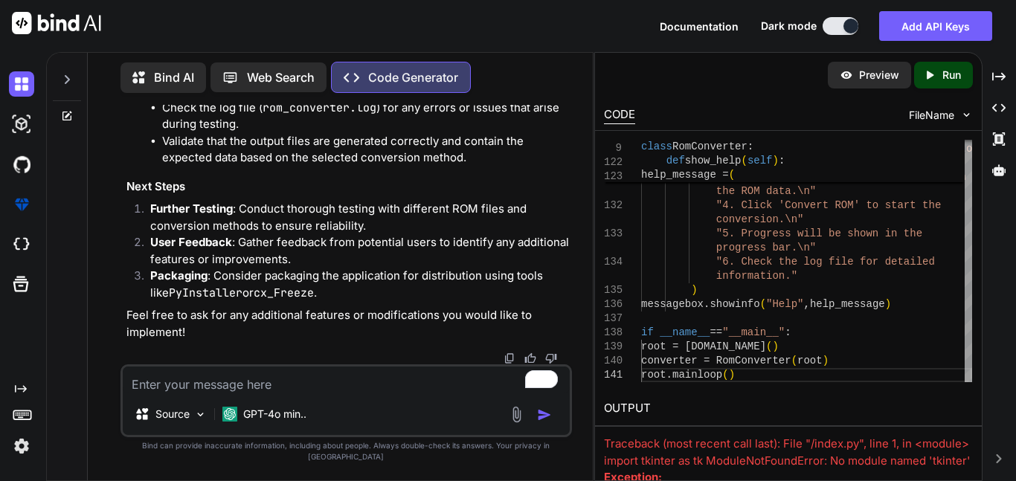
click at [971, 382] on div "130 131 132 133 134 135 136 137 138 139 140 141 uppercase ( hypothetical ) .\n"…" at bounding box center [788, 261] width 387 height 260
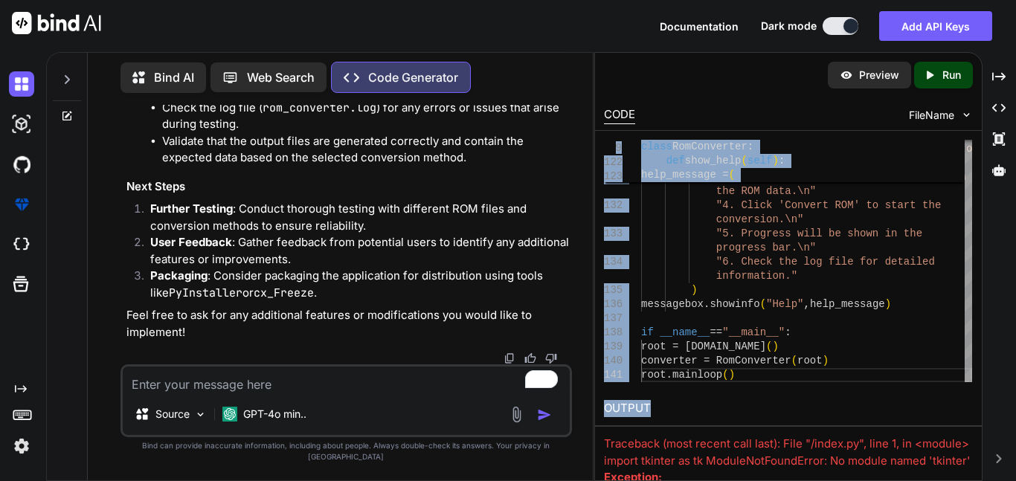
drag, startPoint x: 702, startPoint y: 425, endPoint x: 730, endPoint y: 386, distance: 48.5
click at [730, 386] on div "Preview Created with Pixso. Run CODE FileName 130 131 132 133 134 135 136 137 1…" at bounding box center [788, 285] width 387 height 465
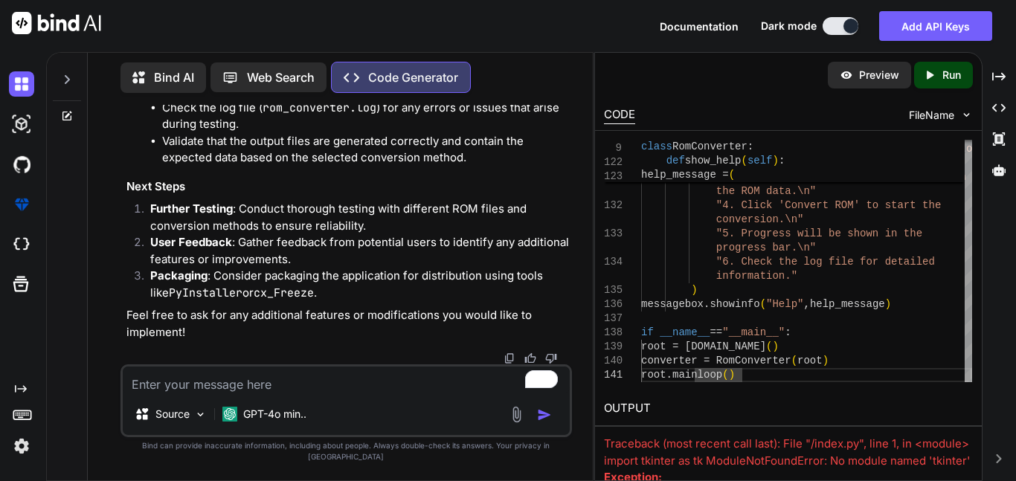
click at [156, 394] on textarea "To enrich screen reader interactions, please activate Accessibility in Grammarl…" at bounding box center [346, 380] width 447 height 27
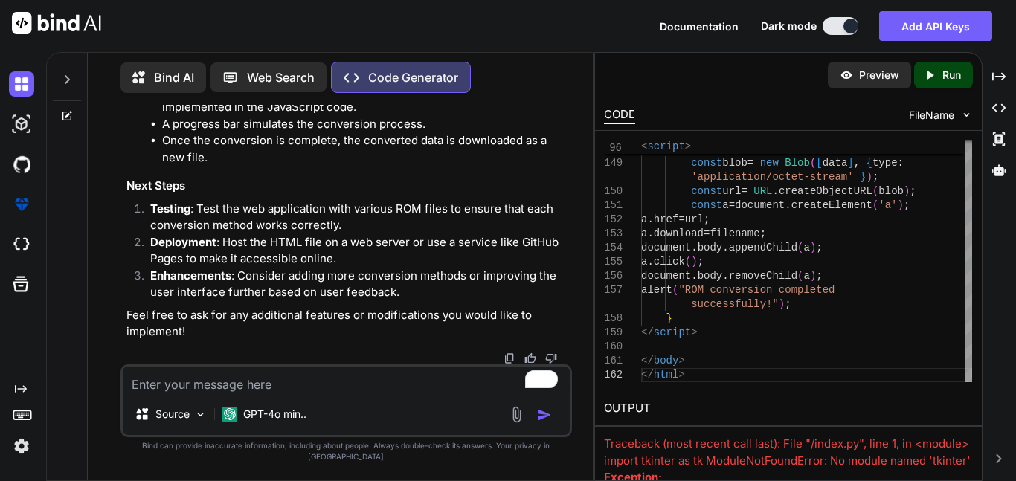
scroll to position [11978, 0]
click at [956, 73] on p "Run" at bounding box center [951, 75] width 19 height 15
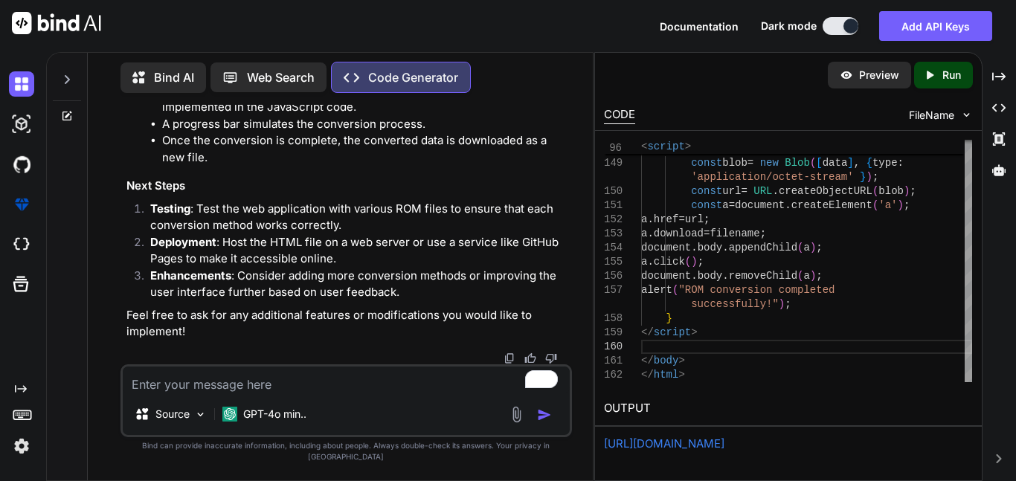
click at [725, 440] on link "[URL][DOMAIN_NAME]" at bounding box center [664, 444] width 121 height 14
click at [176, 391] on textarea "To enrich screen reader interactions, please activate Accessibility in Grammarl…" at bounding box center [346, 380] width 447 height 27
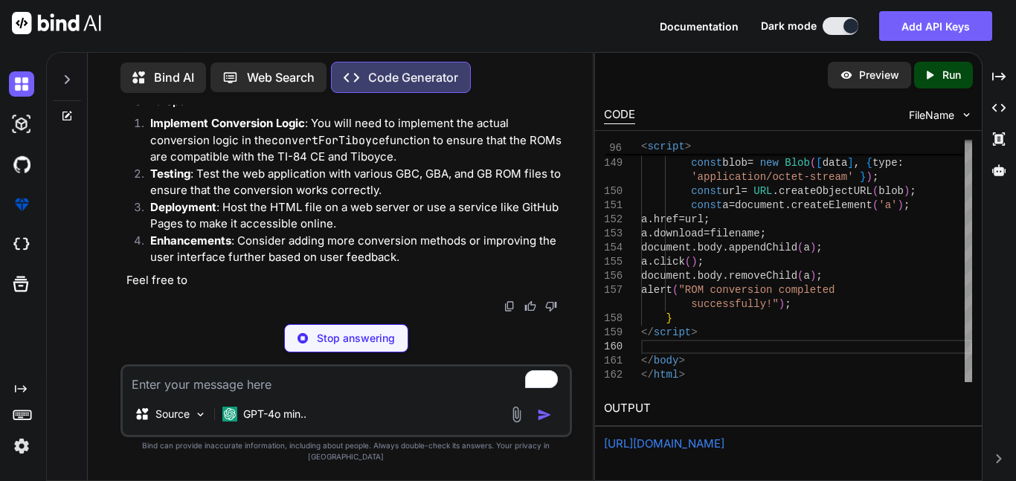
scroll to position [15272, 0]
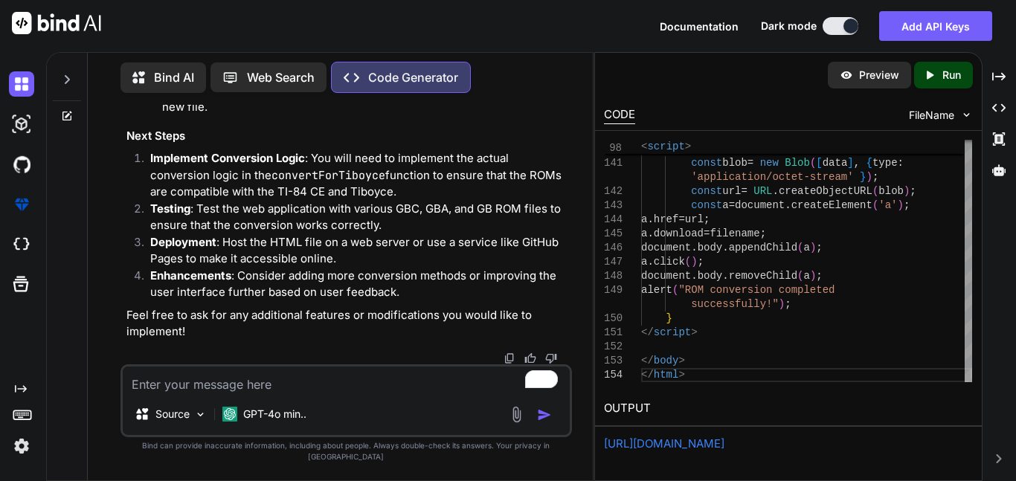
click at [725, 440] on link "[URL][DOMAIN_NAME]" at bounding box center [664, 444] width 121 height 14
click at [269, 394] on textarea "To enrich screen reader interactions, please activate Accessibility in Grammarl…" at bounding box center [346, 380] width 447 height 27
click at [960, 71] on p "Run" at bounding box center [951, 75] width 19 height 15
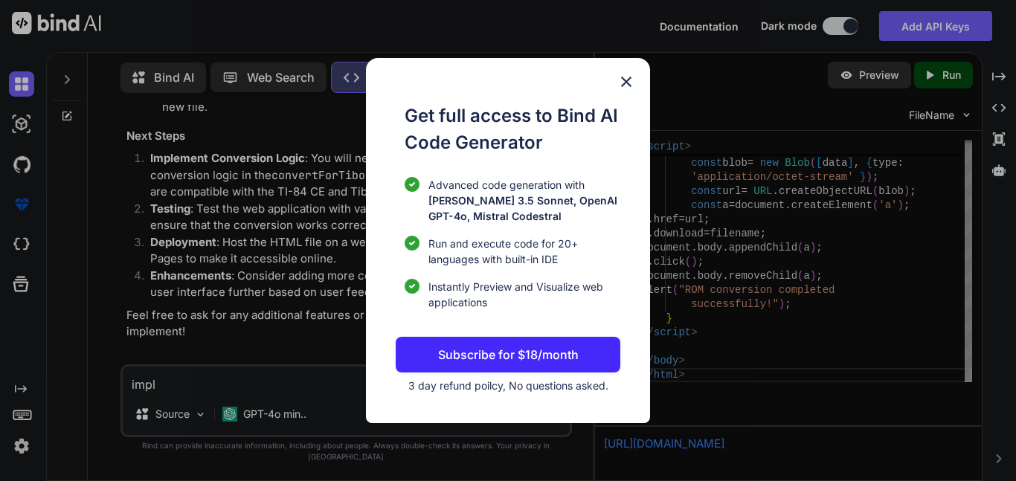
click at [622, 81] on img at bounding box center [626, 82] width 18 height 18
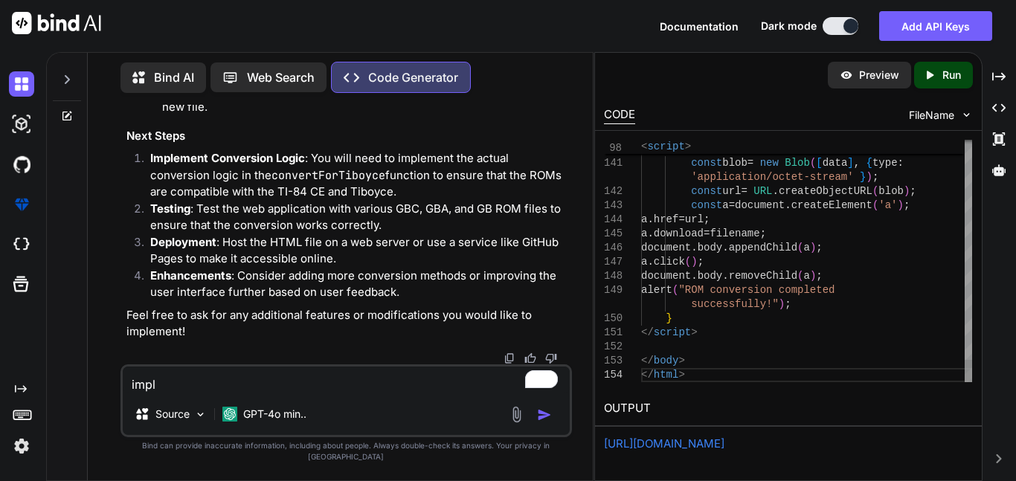
scroll to position [0, 0]
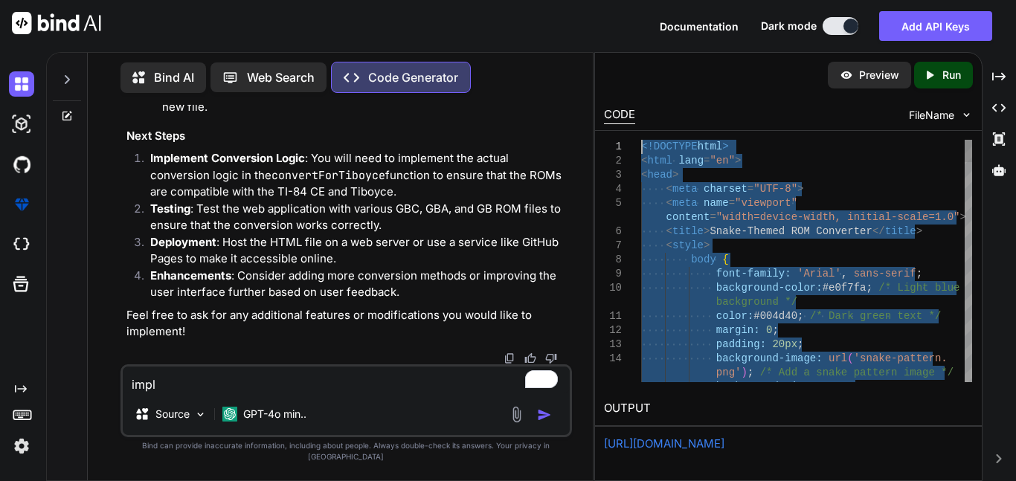
drag, startPoint x: 698, startPoint y: 372, endPoint x: 580, endPoint y: -32, distance: 420.9
click at [252, 393] on textarea "impl" at bounding box center [346, 380] width 447 height 27
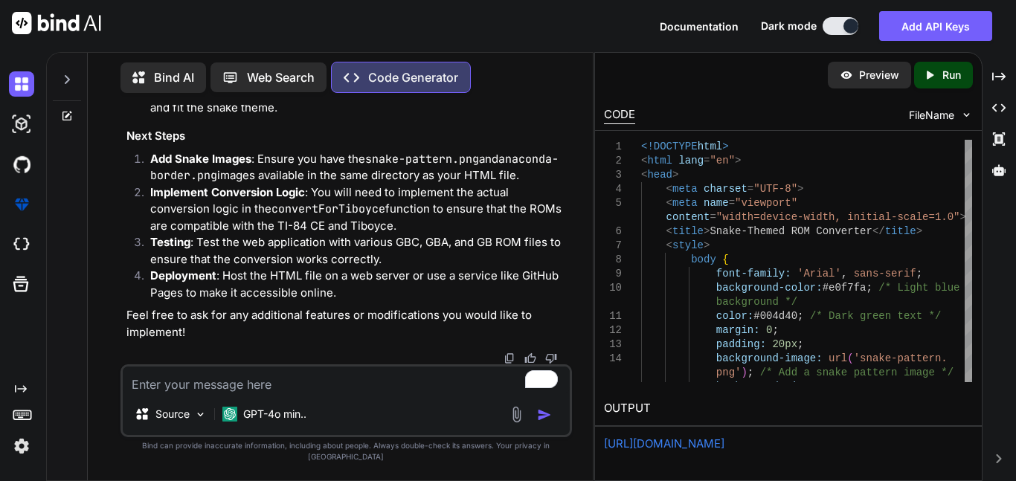
scroll to position [18814, 0]
click at [887, 72] on p "Preview" at bounding box center [879, 75] width 40 height 15
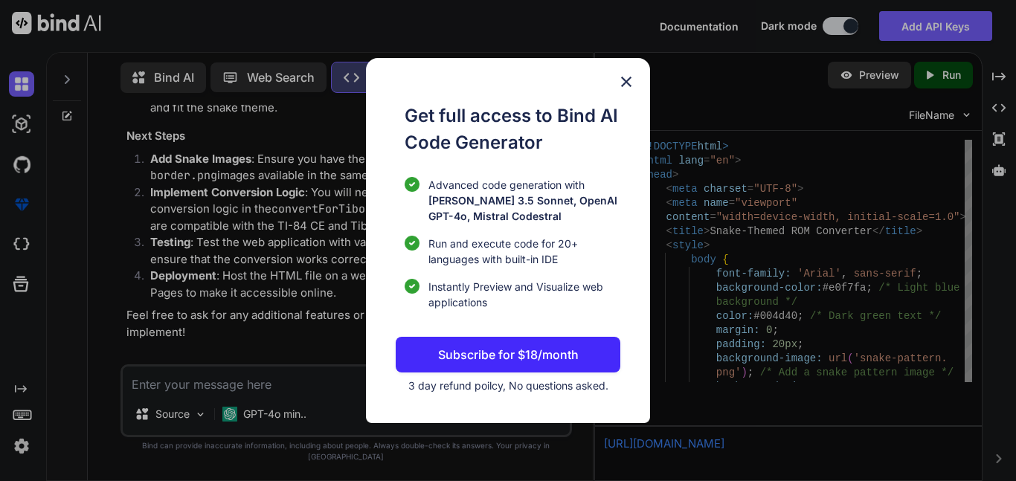
click at [628, 75] on img at bounding box center [626, 82] width 18 height 18
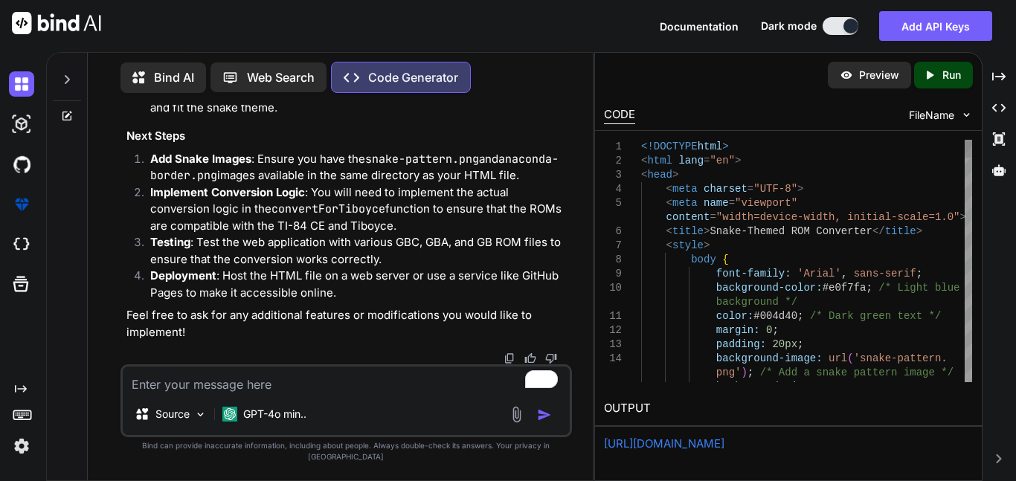
drag, startPoint x: 640, startPoint y: 145, endPoint x: 661, endPoint y: 164, distance: 28.5
click at [661, 164] on div "8 9 10 11 12 13 14 15 1 2 3 4 5 6 7 body { font-family: 'Arial' , sans-serif ; …" at bounding box center [788, 261] width 368 height 243
click at [637, 147] on div "1" at bounding box center [622, 147] width 37 height 14
click at [640, 146] on div "1" at bounding box center [622, 147] width 37 height 14
drag, startPoint x: 640, startPoint y: 144, endPoint x: 707, endPoint y: 328, distance: 195.3
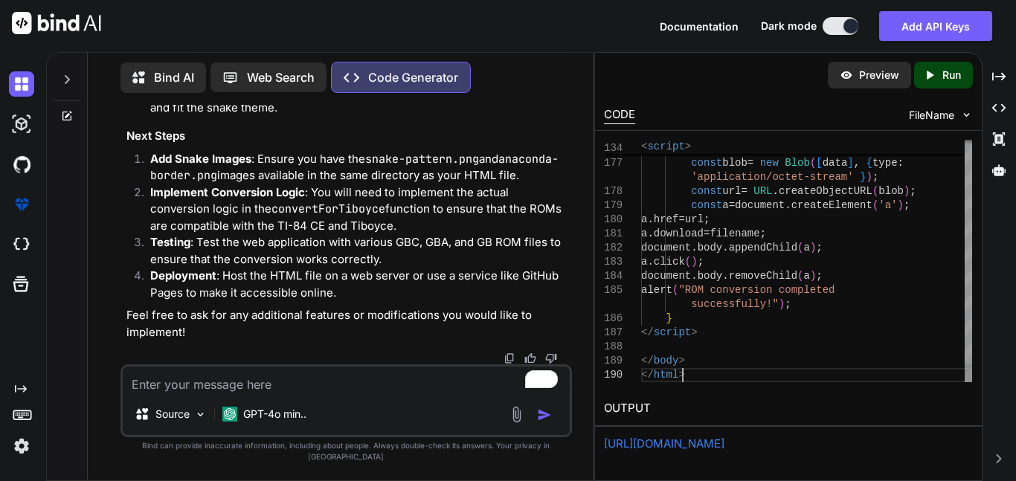
scroll to position [0, 0]
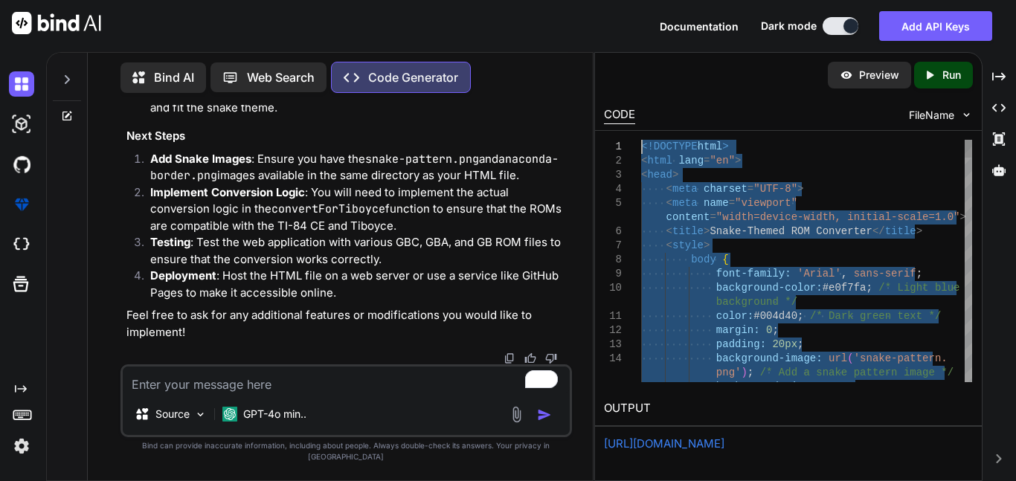
drag, startPoint x: 688, startPoint y: 376, endPoint x: 553, endPoint y: 77, distance: 327.3
click at [252, 391] on textarea "To enrich screen reader interactions, please activate Accessibility in Grammarl…" at bounding box center [346, 380] width 447 height 27
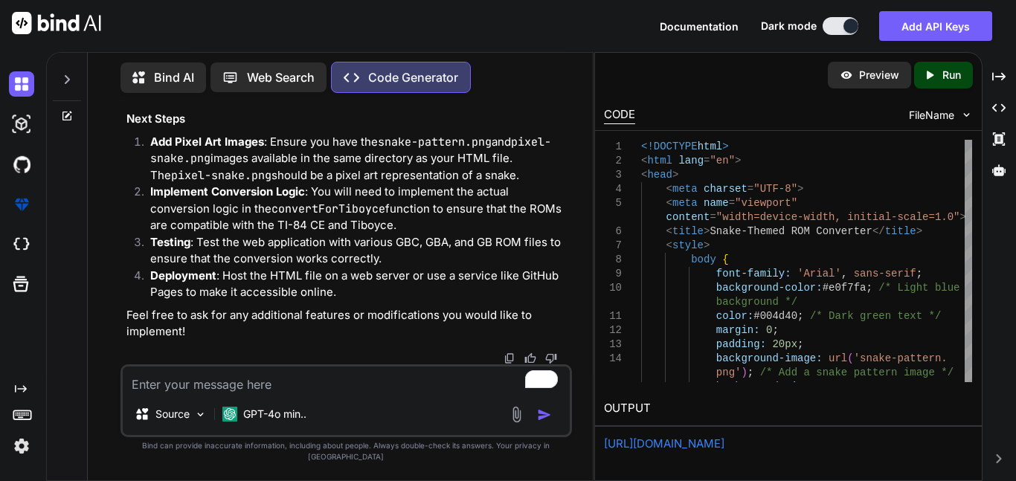
scroll to position [22275, 0]
click at [256, 394] on textarea "To enrich screen reader interactions, please activate Accessibility in Grammarl…" at bounding box center [346, 380] width 447 height 27
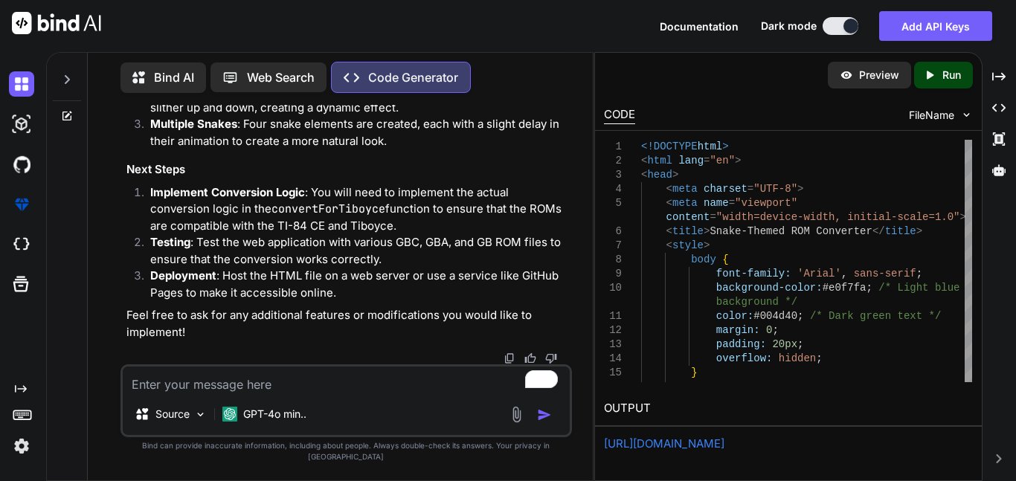
scroll to position [22706, 0]
click at [288, 394] on textarea "To enrich screen reader interactions, please activate Accessibility in Grammarl…" at bounding box center [346, 380] width 447 height 27
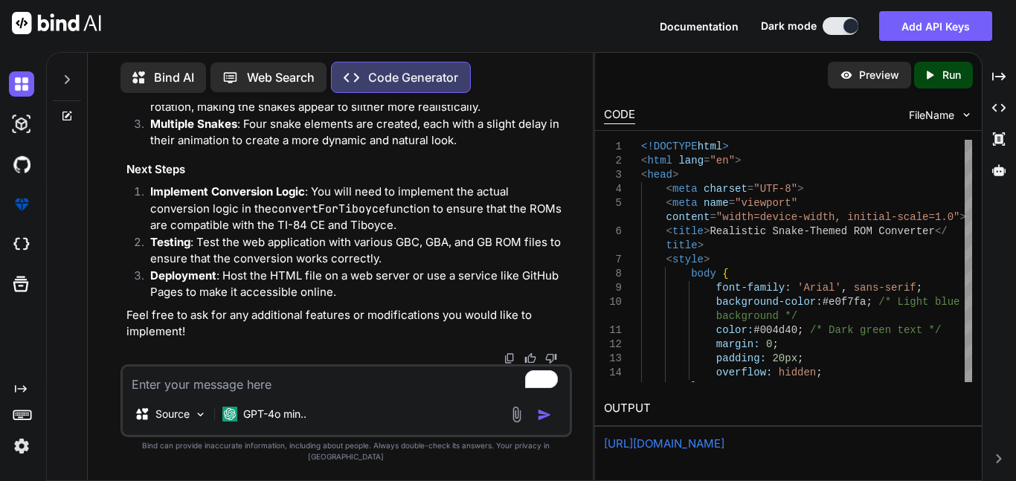
scroll to position [26527, 0]
click at [228, 394] on textarea "To enrich screen reader interactions, please activate Accessibility in Grammarl…" at bounding box center [346, 380] width 447 height 27
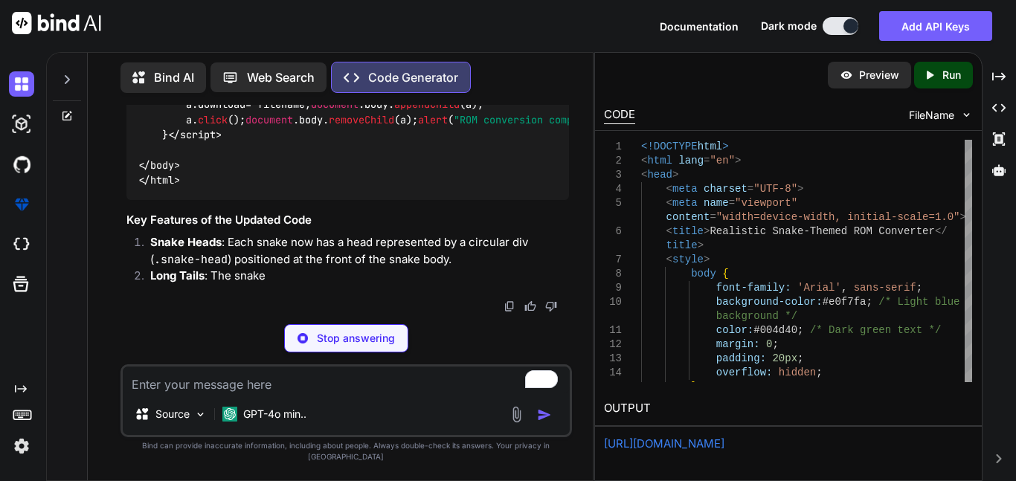
scroll to position [30491, 0]
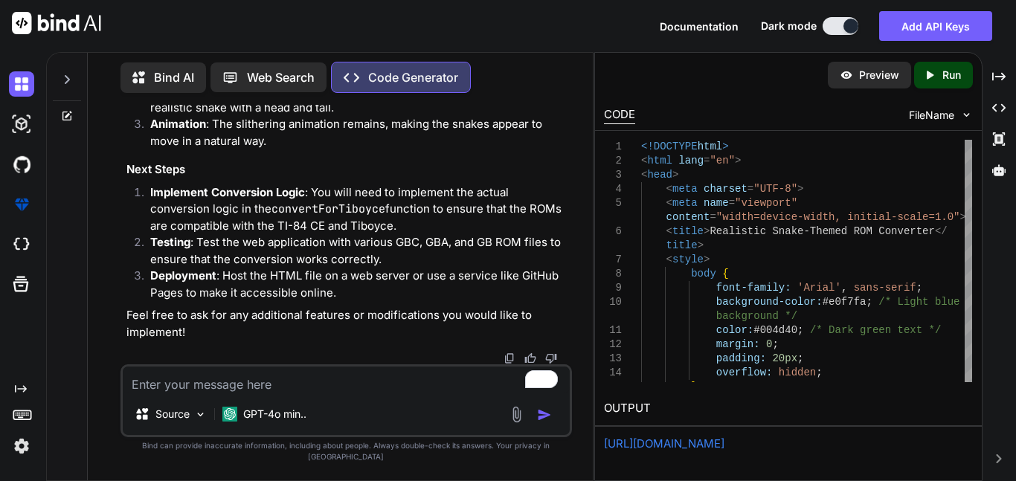
click at [312, 386] on textarea "To enrich screen reader interactions, please activate Accessibility in Grammarl…" at bounding box center [346, 380] width 447 height 27
click at [77, 93] on div at bounding box center [67, 75] width 28 height 51
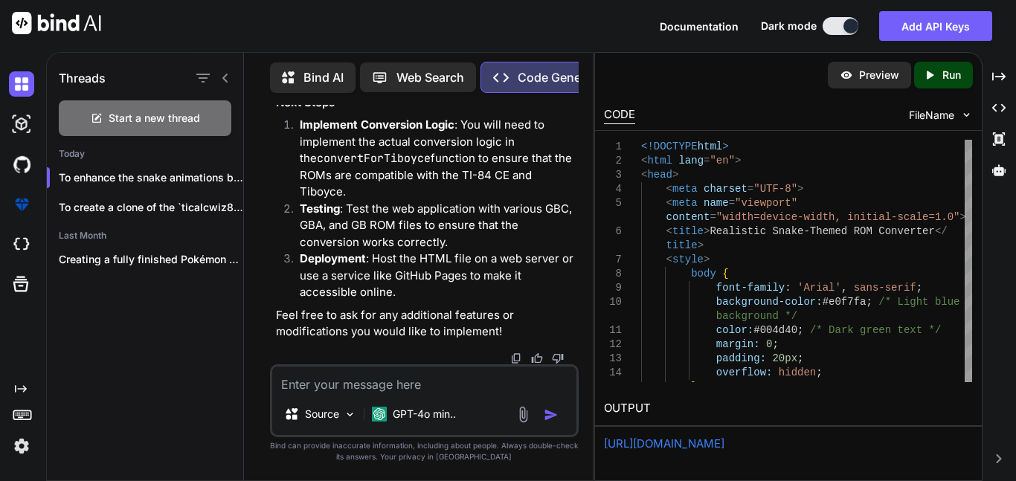
scroll to position [36227, 0]
click at [74, 86] on div "Threads" at bounding box center [145, 75] width 196 height 51
click at [160, 122] on div "Start a new thread" at bounding box center [145, 118] width 173 height 36
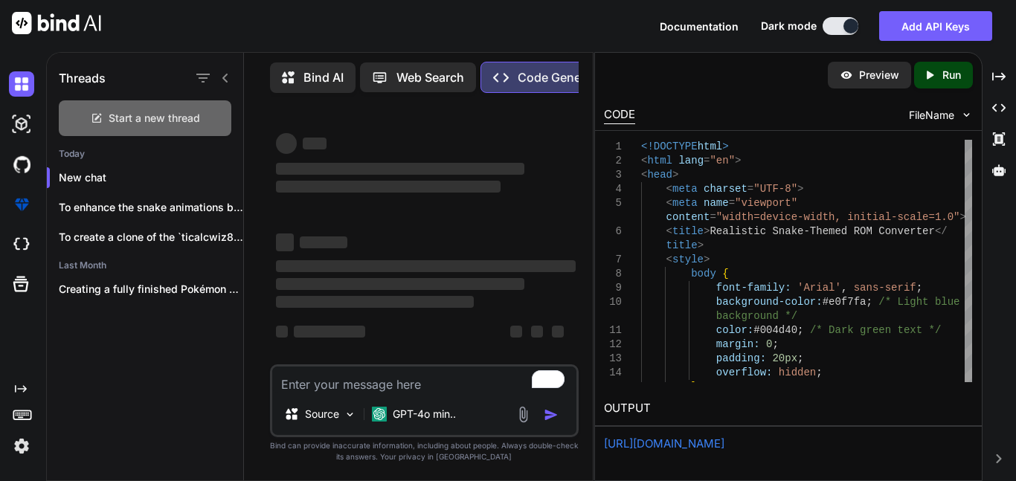
scroll to position [4, 0]
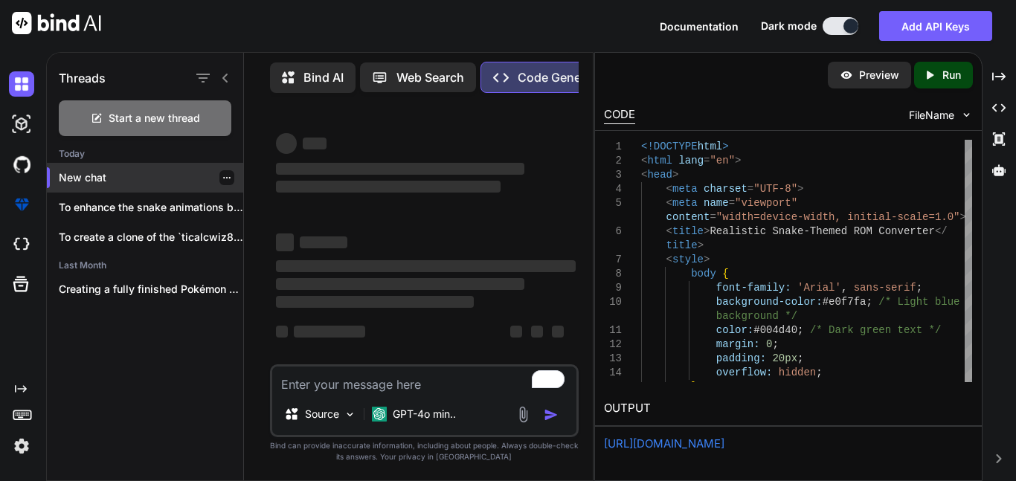
click at [176, 174] on p "New chat" at bounding box center [151, 177] width 184 height 15
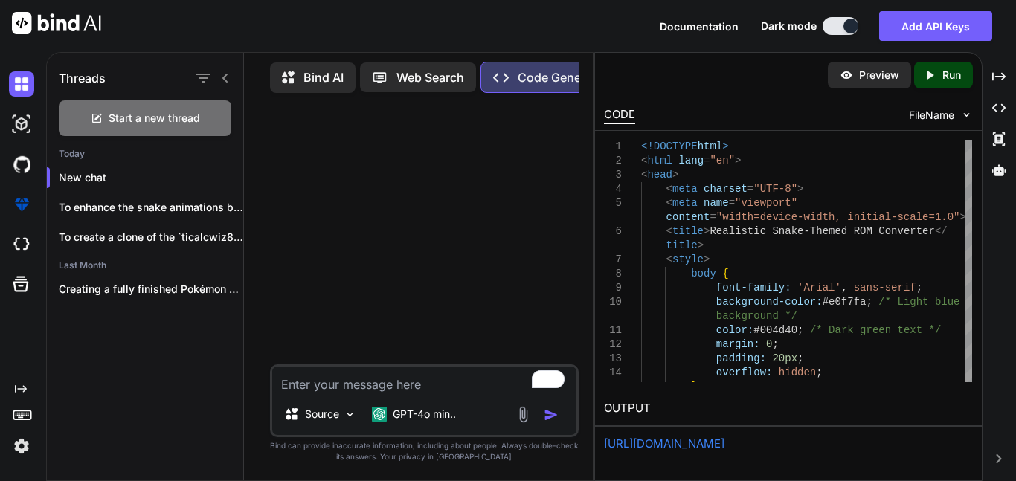
scroll to position [0, 0]
click at [361, 385] on textarea "To enrich screen reader interactions, please activate Accessibility in Grammarl…" at bounding box center [424, 380] width 304 height 27
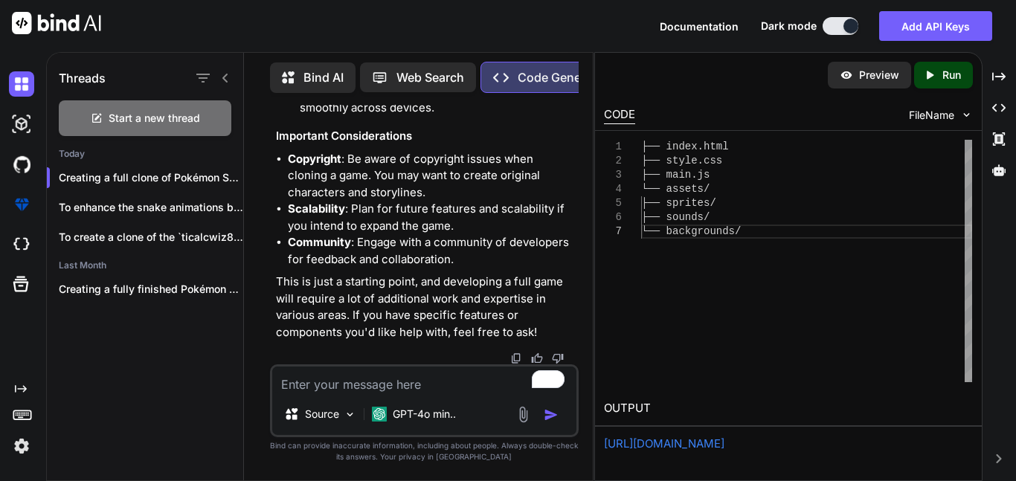
scroll to position [2175, 0]
click at [385, 382] on textarea "To enrich screen reader interactions, please activate Accessibility in Grammarl…" at bounding box center [424, 380] width 304 height 27
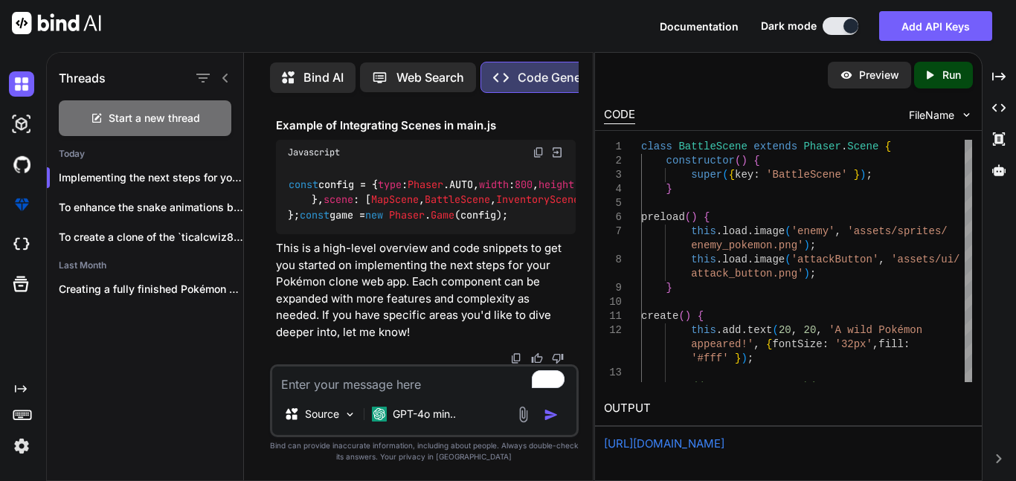
scroll to position [5296, 0]
click at [419, 393] on textarea "To enrich screen reader interactions, please activate Accessibility in Grammarl…" at bounding box center [424, 380] width 304 height 27
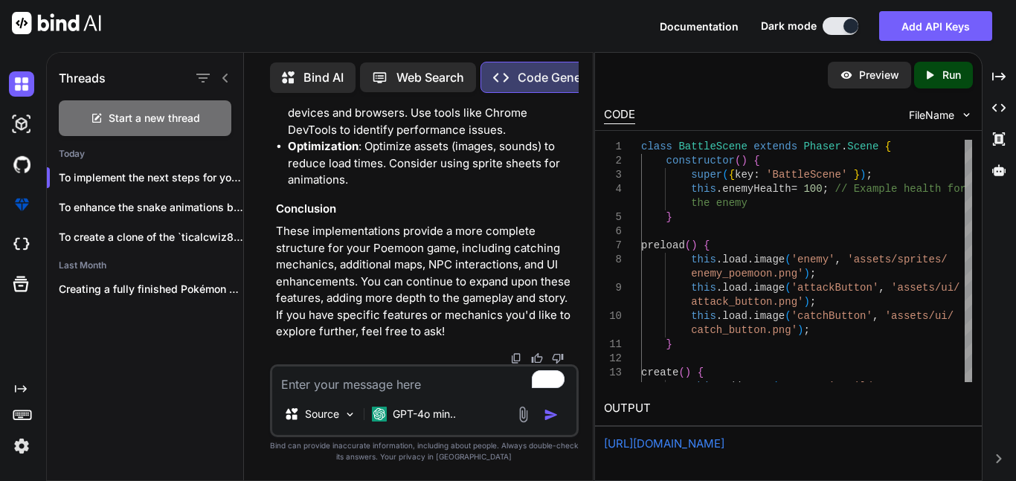
scroll to position [13708, 0]
